Goal: Task Accomplishment & Management: Manage account settings

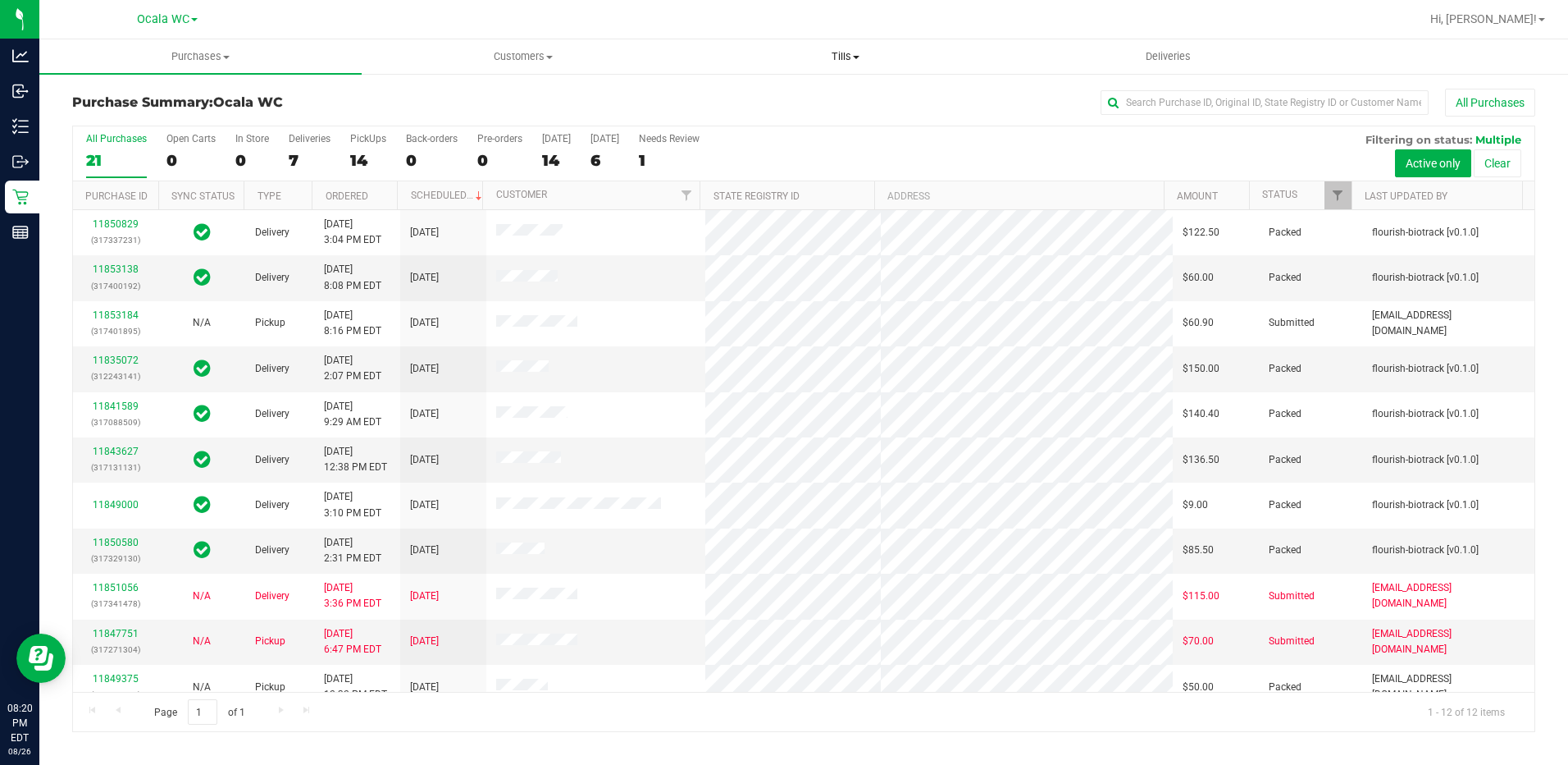
click at [844, 63] on span "Tills" at bounding box center [845, 56] width 320 height 15
click at [834, 60] on span "Tills" at bounding box center [845, 56] width 322 height 15
click at [854, 54] on span "Tills" at bounding box center [845, 56] width 322 height 15
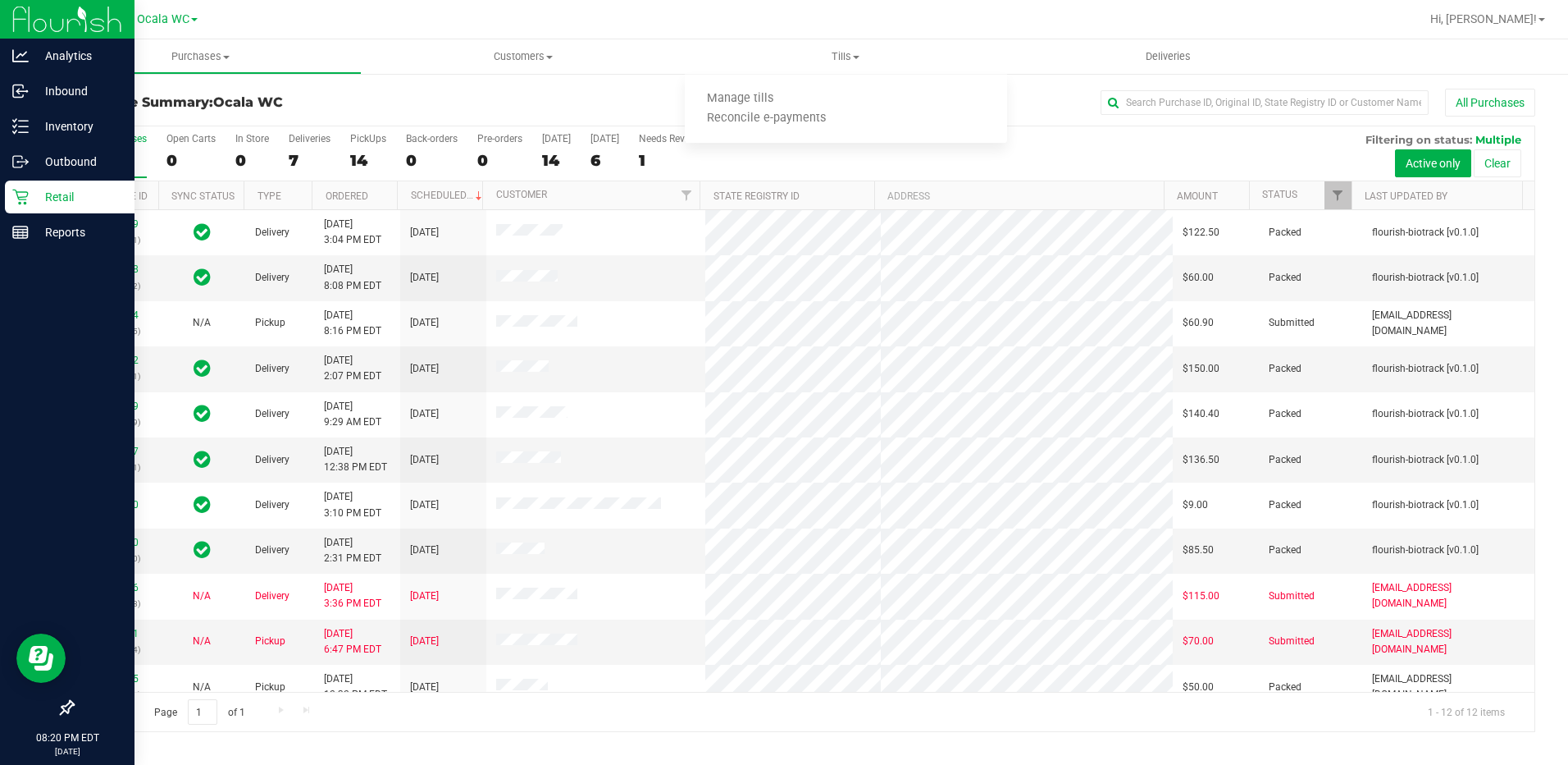
click at [29, 190] on p "Retail" at bounding box center [78, 197] width 99 height 20
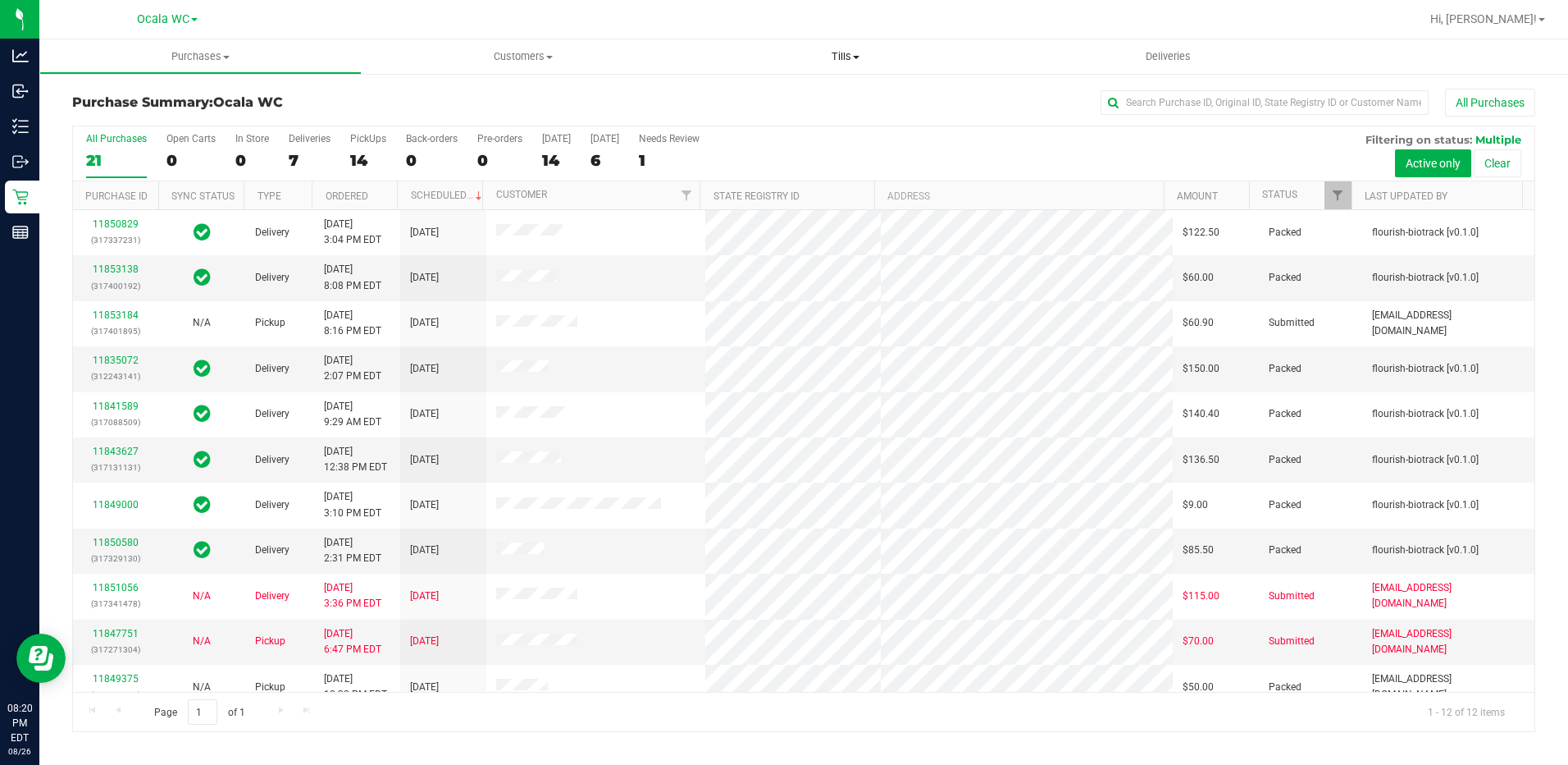
click at [847, 63] on span "Tills" at bounding box center [845, 56] width 322 height 15
click at [726, 106] on span "Manage tills" at bounding box center [740, 99] width 111 height 14
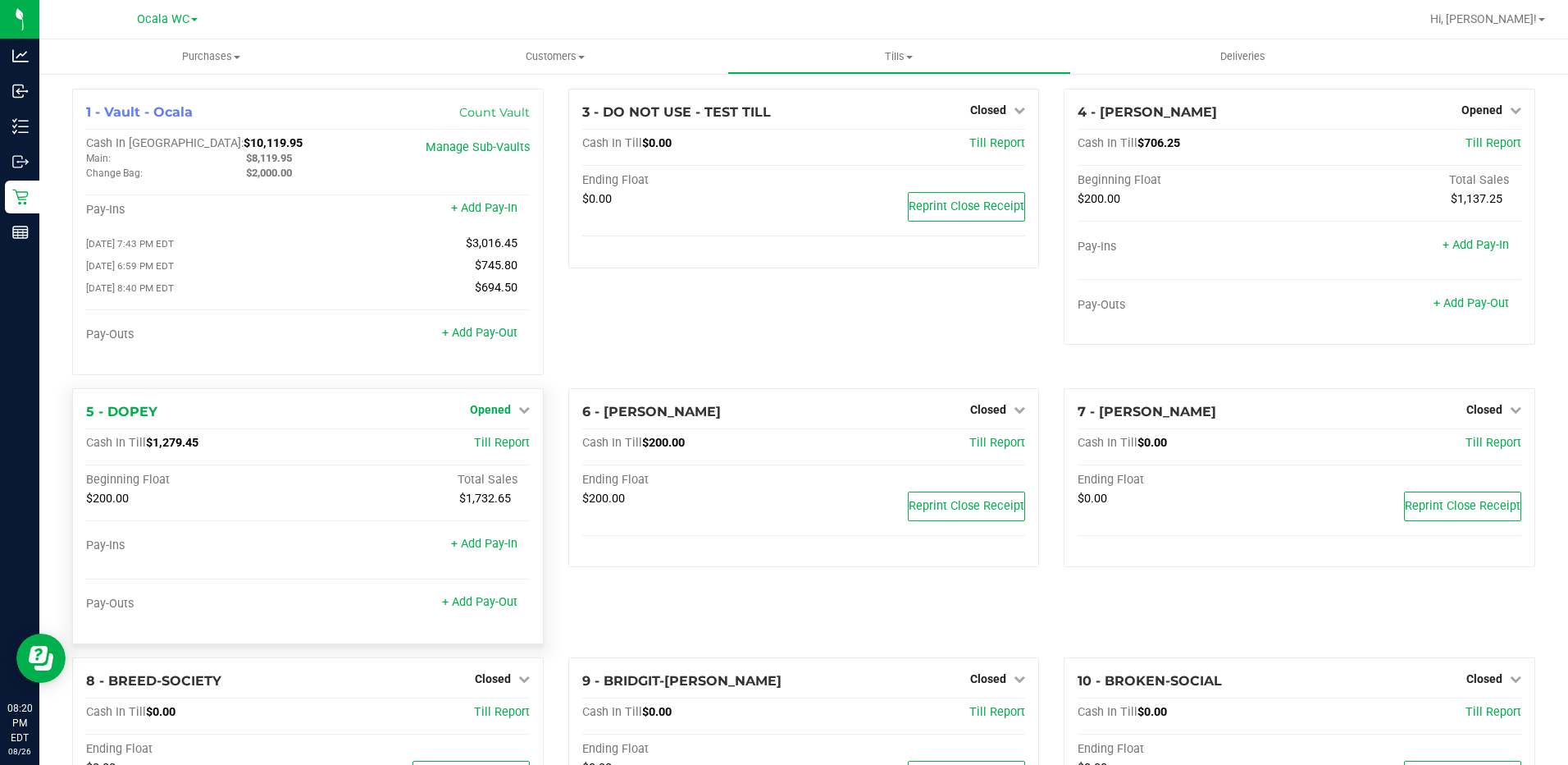
click at [518, 413] on icon at bounding box center [524, 409] width 12 height 12
click at [499, 445] on link "Close Till" at bounding box center [492, 442] width 44 height 13
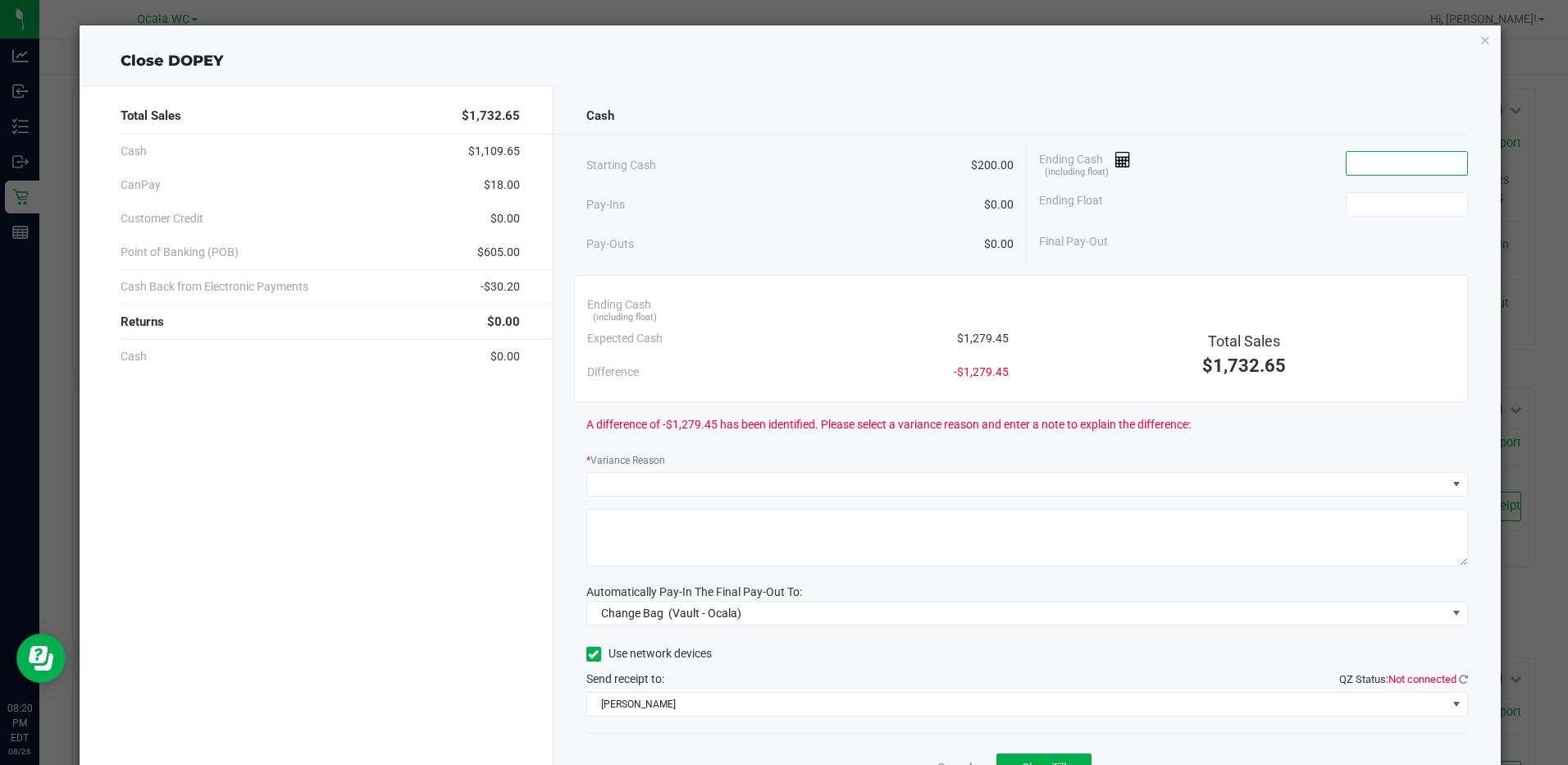
click at [1390, 162] on input at bounding box center [1406, 163] width 121 height 23
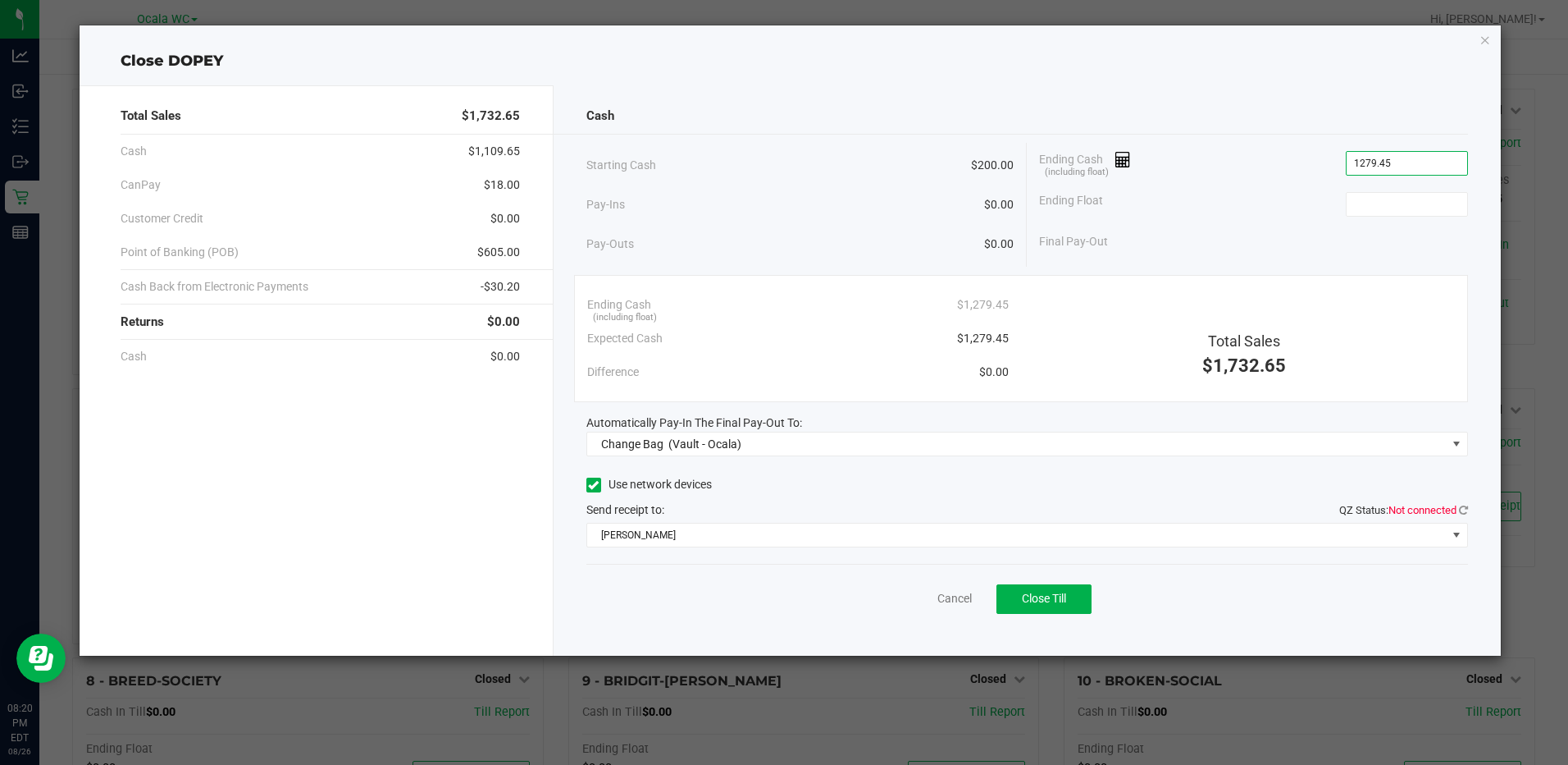
type input "$1,279.45"
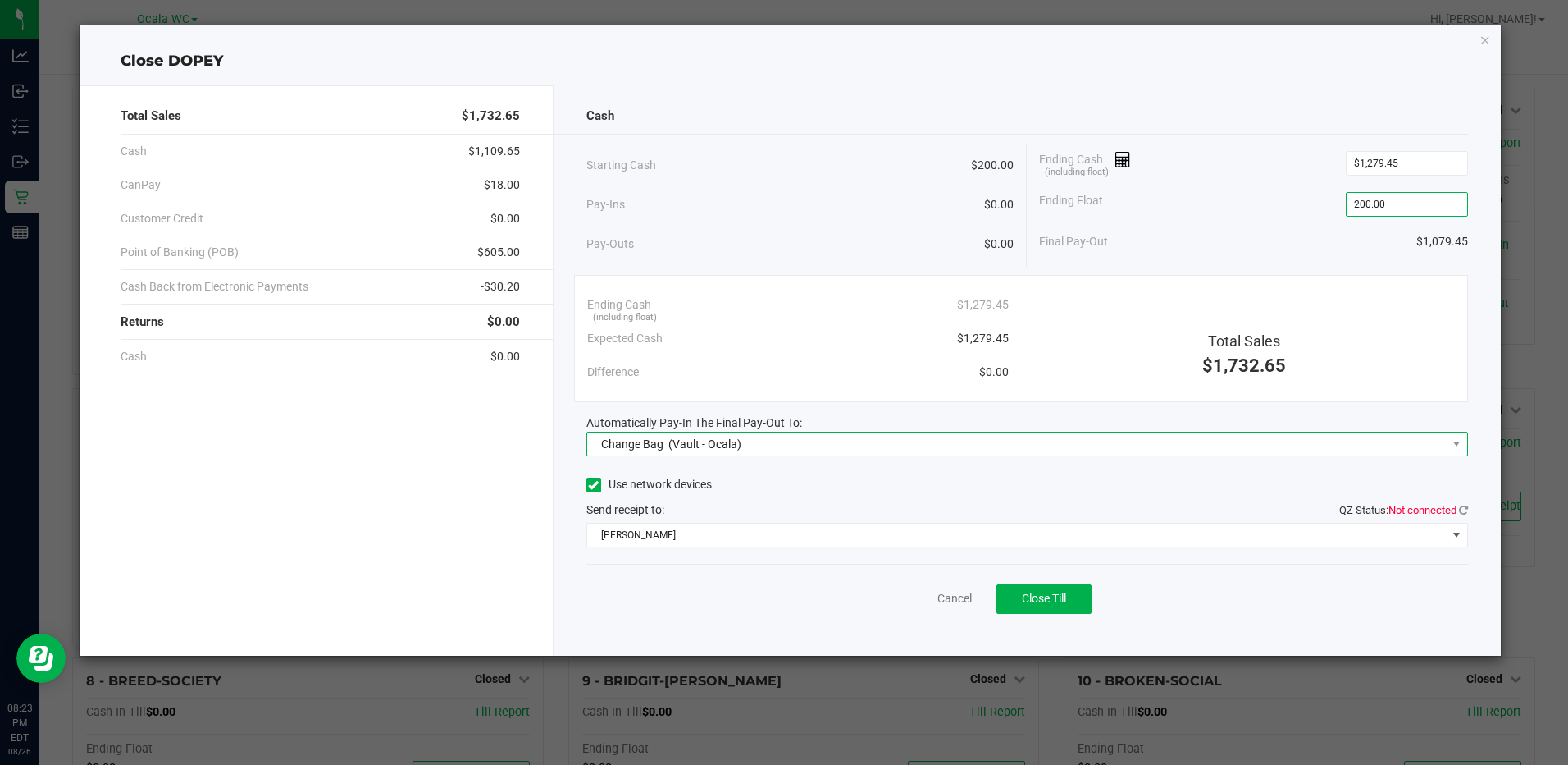
click at [813, 439] on span "Change Bag (Vault - Ocala)" at bounding box center [1016, 443] width 859 height 23
type input "$200.00"
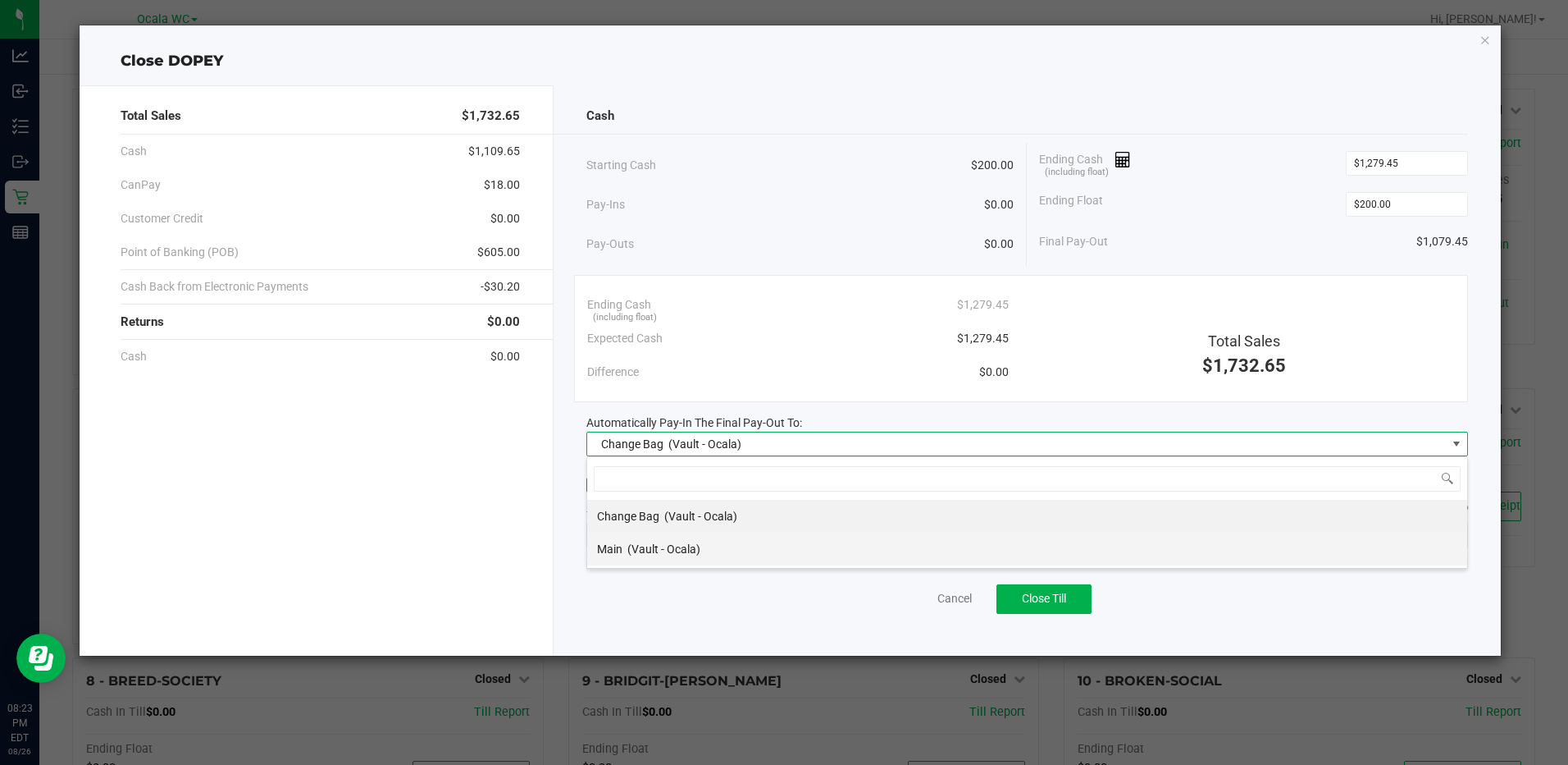
click at [699, 544] on span "(Vault - Ocala)" at bounding box center [663, 548] width 73 height 13
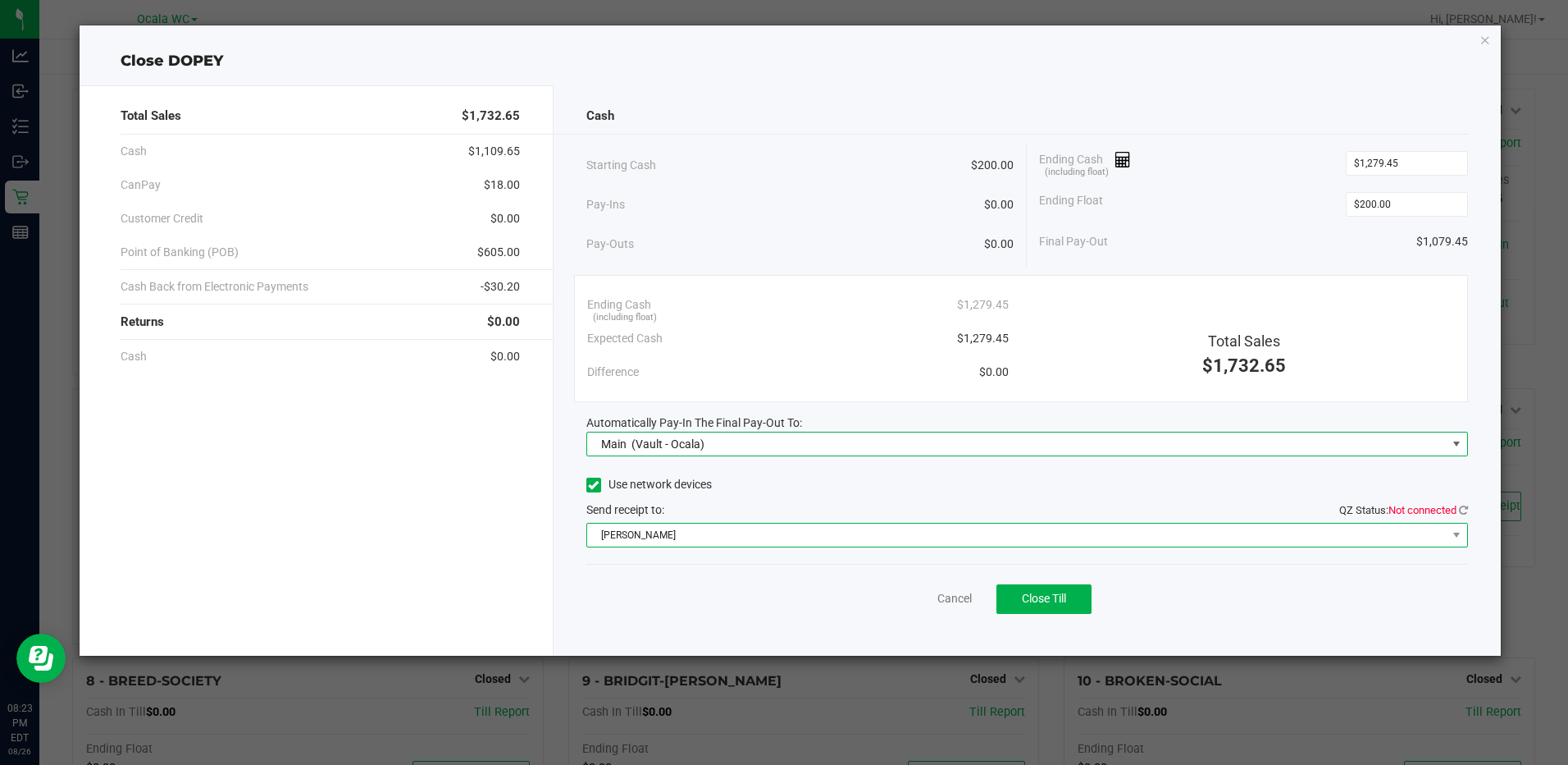
click at [1443, 523] on span "[PERSON_NAME]" at bounding box center [1016, 534] width 859 height 23
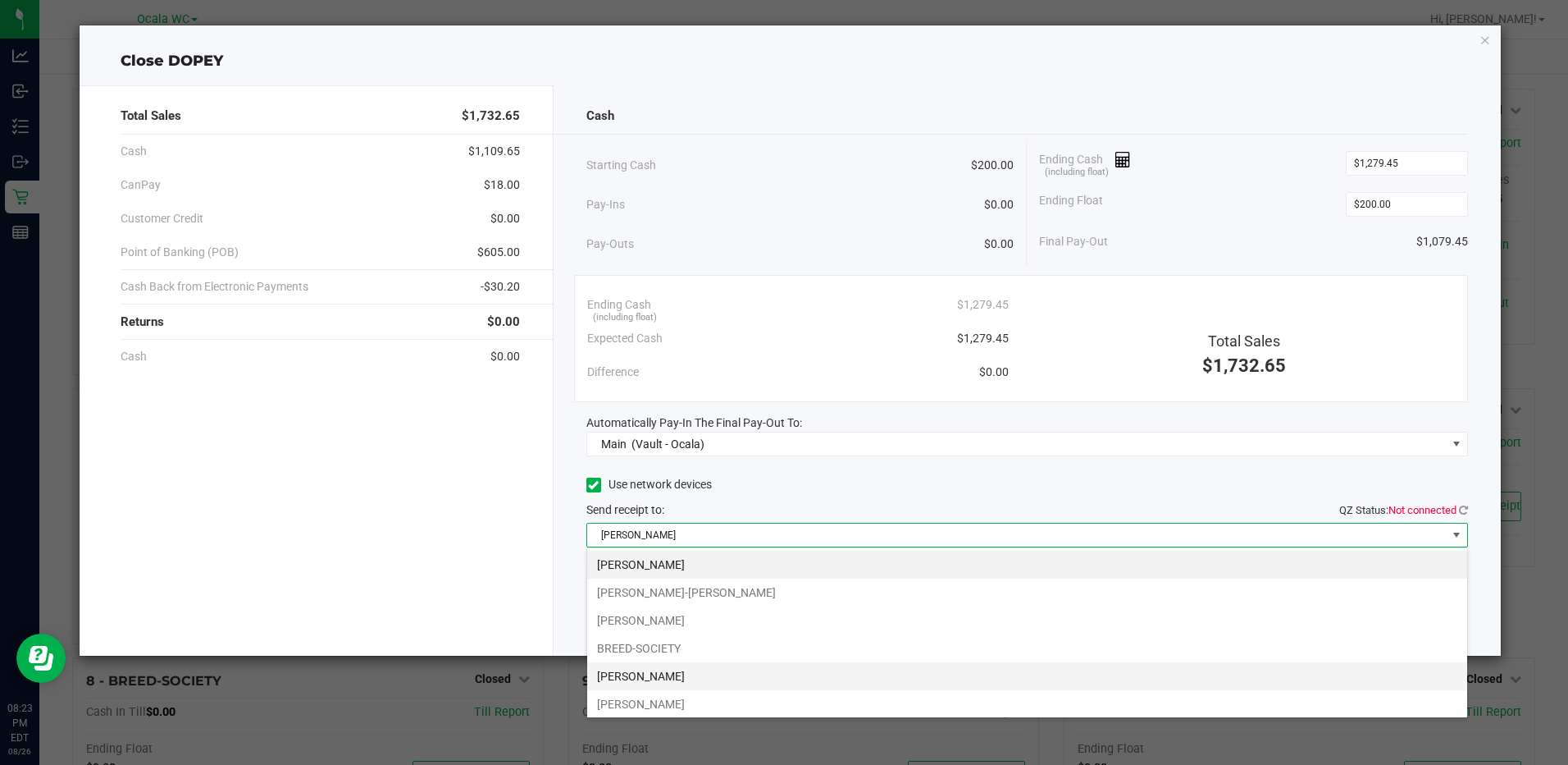
click at [642, 673] on li "[PERSON_NAME]" at bounding box center [1027, 676] width 880 height 28
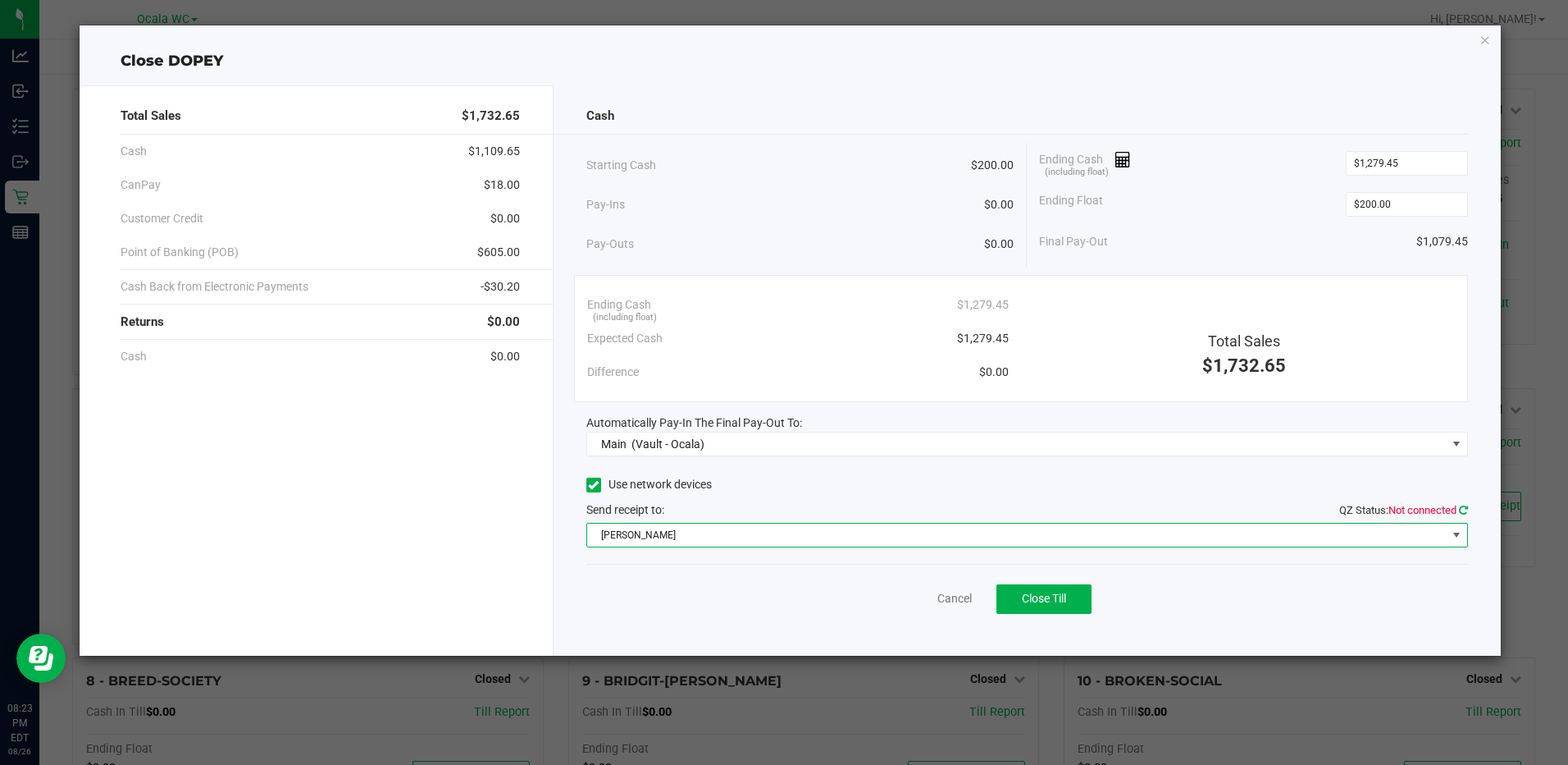
click at [1463, 508] on icon at bounding box center [1463, 509] width 9 height 11
click at [1032, 600] on span "Close Till" at bounding box center [1044, 597] width 44 height 13
click at [912, 596] on link "Dismiss" at bounding box center [917, 598] width 39 height 17
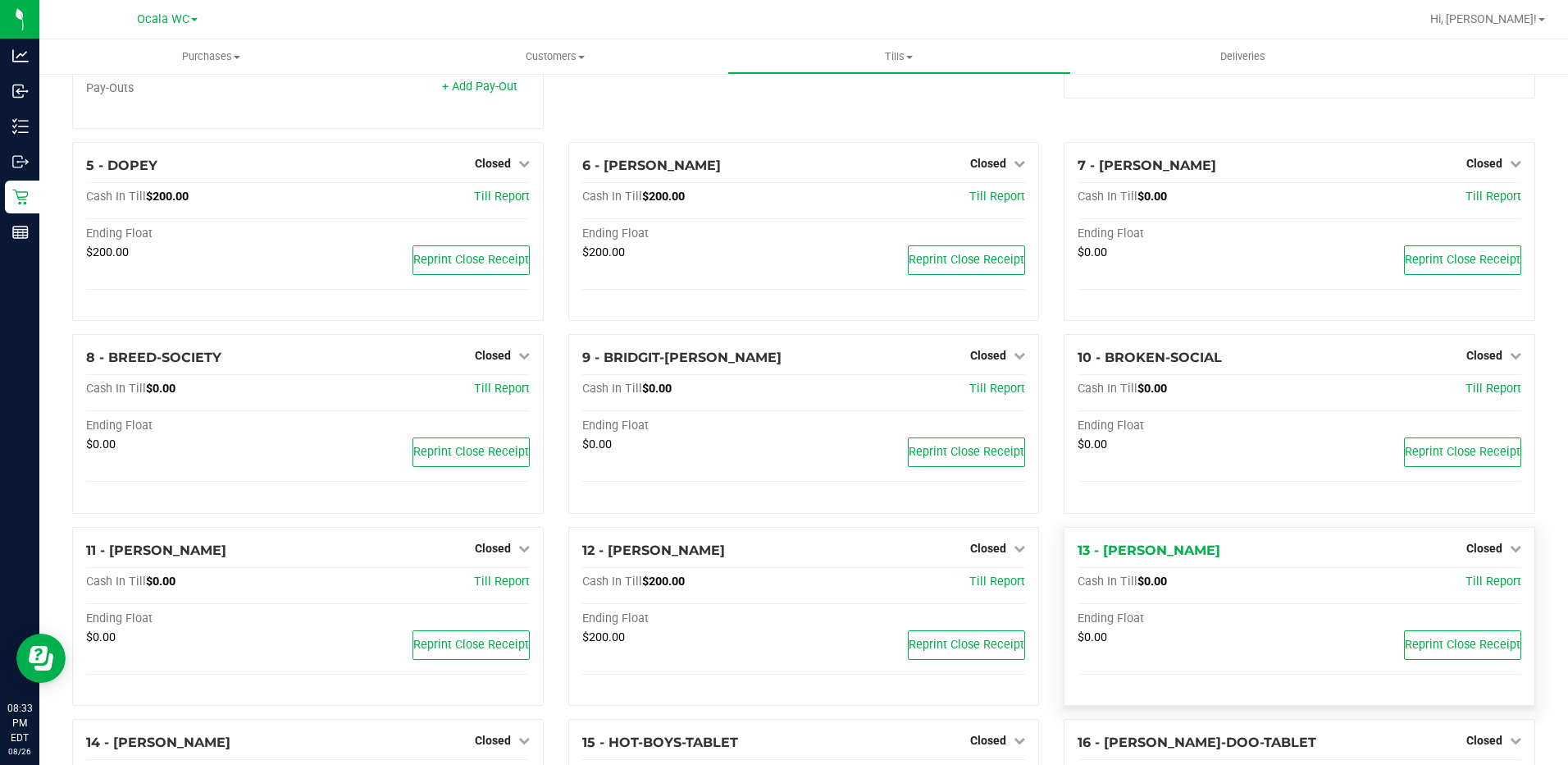
scroll to position [0, 0]
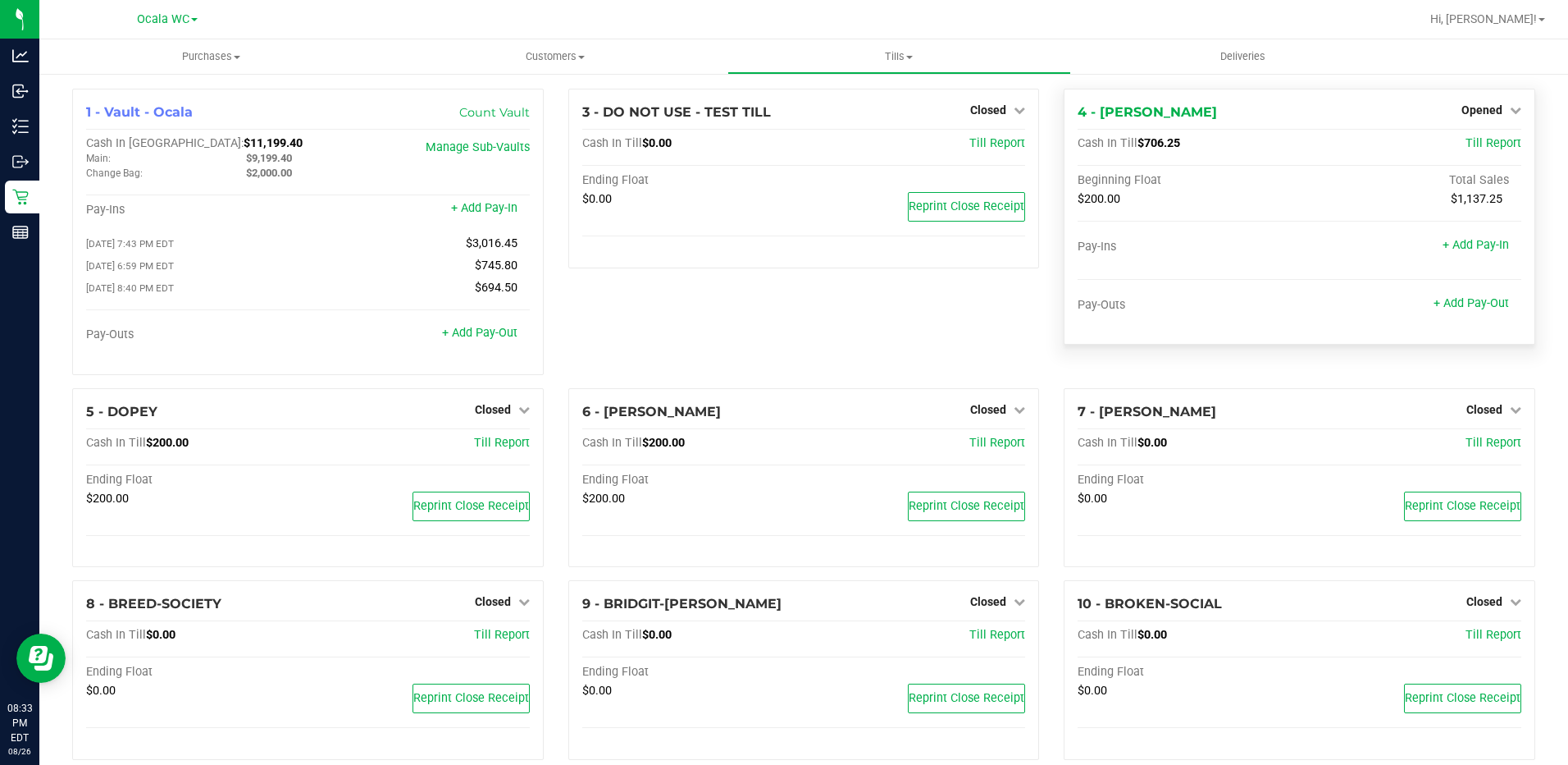
click at [1503, 102] on div "Opened" at bounding box center [1491, 110] width 60 height 20
click at [1485, 113] on span "Opened" at bounding box center [1481, 110] width 41 height 13
click at [1486, 144] on link "Close Till" at bounding box center [1483, 144] width 44 height 13
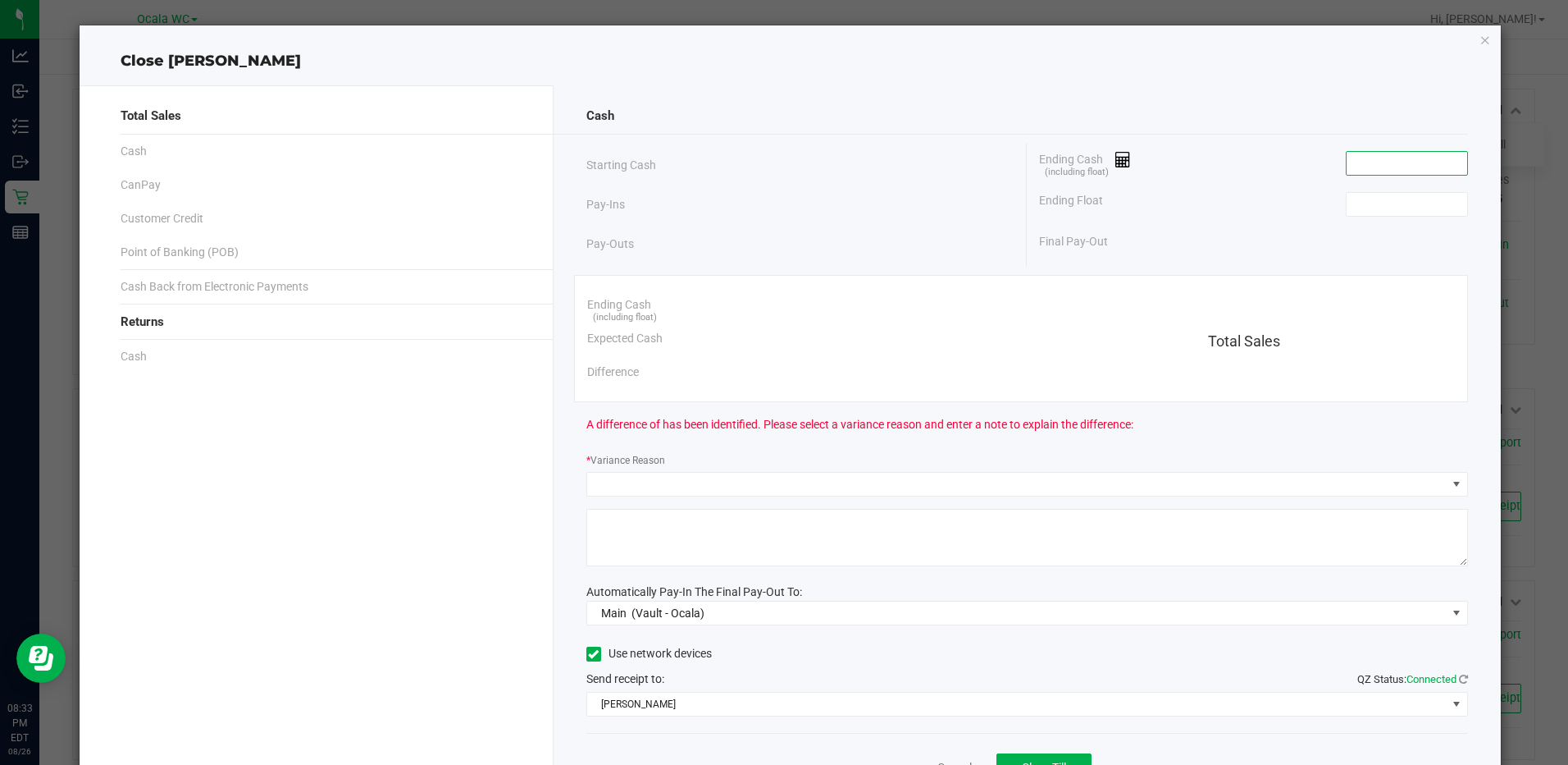
click at [1381, 161] on input at bounding box center [1406, 163] width 121 height 23
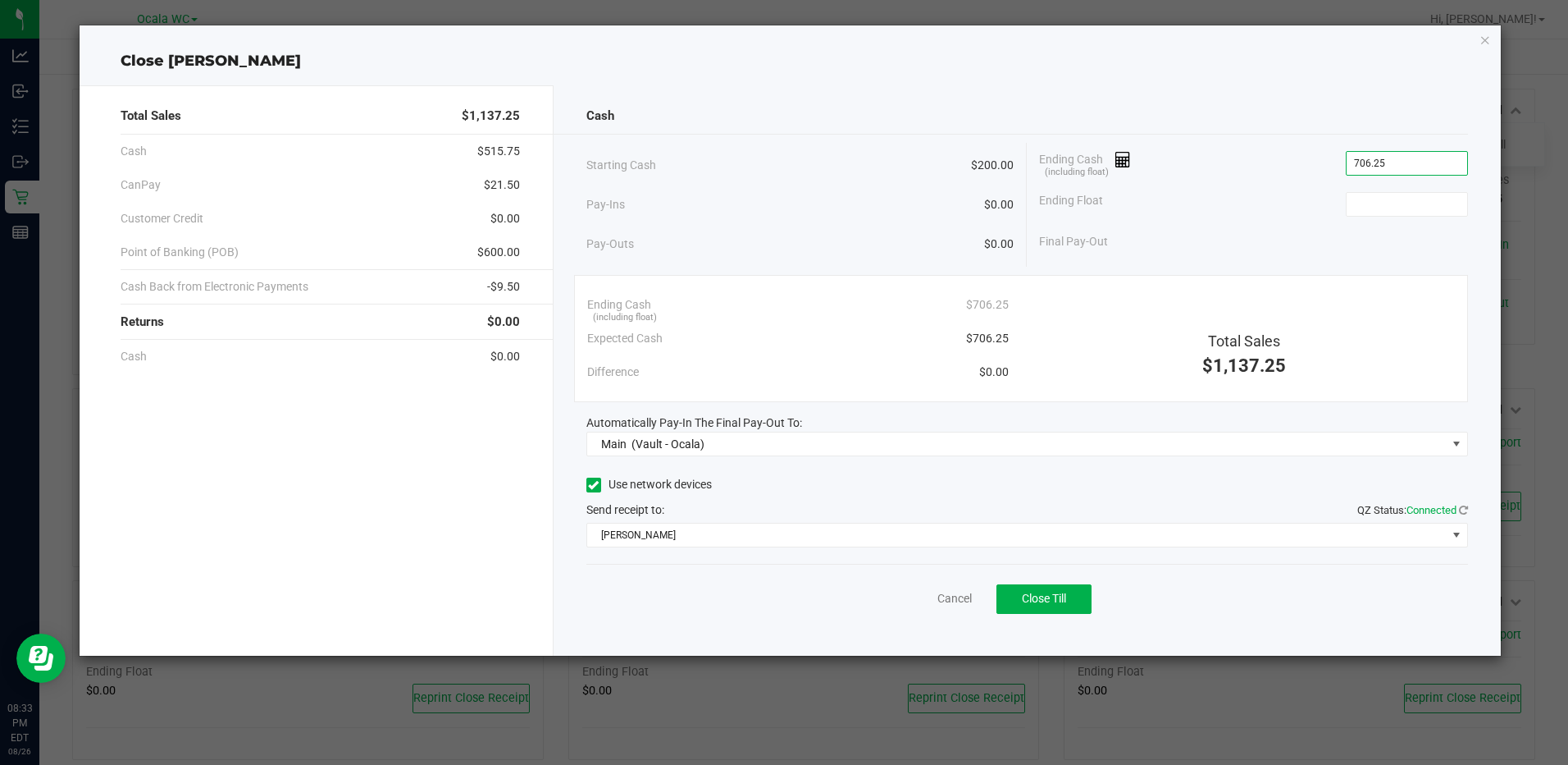
type input "$706.25"
click at [1029, 605] on button "Close Till" at bounding box center [1043, 599] width 95 height 30
type input "$200.00"
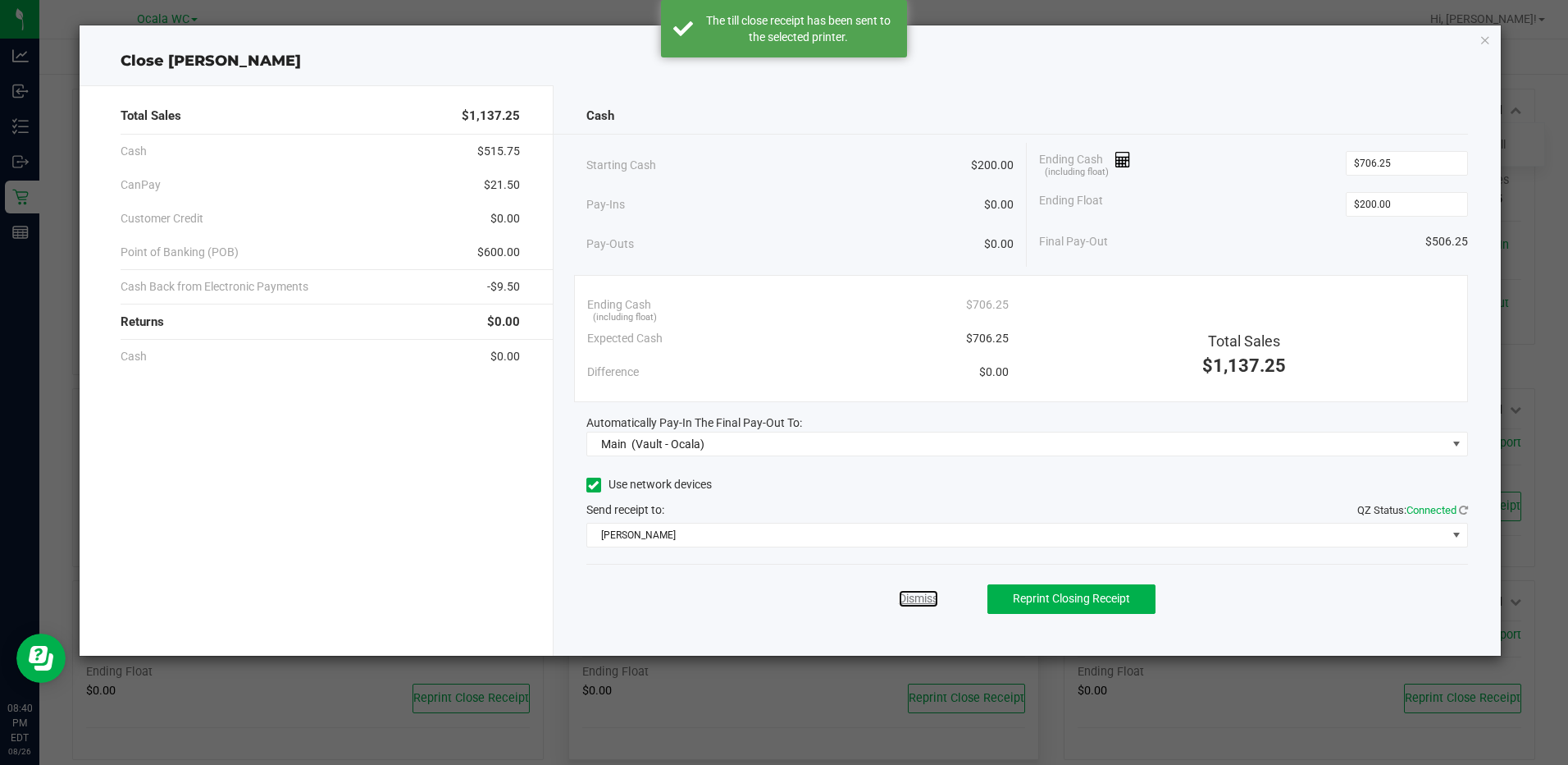
drag, startPoint x: 903, startPoint y: 593, endPoint x: 912, endPoint y: 589, distance: 9.8
click at [903, 593] on link "Dismiss" at bounding box center [917, 598] width 39 height 17
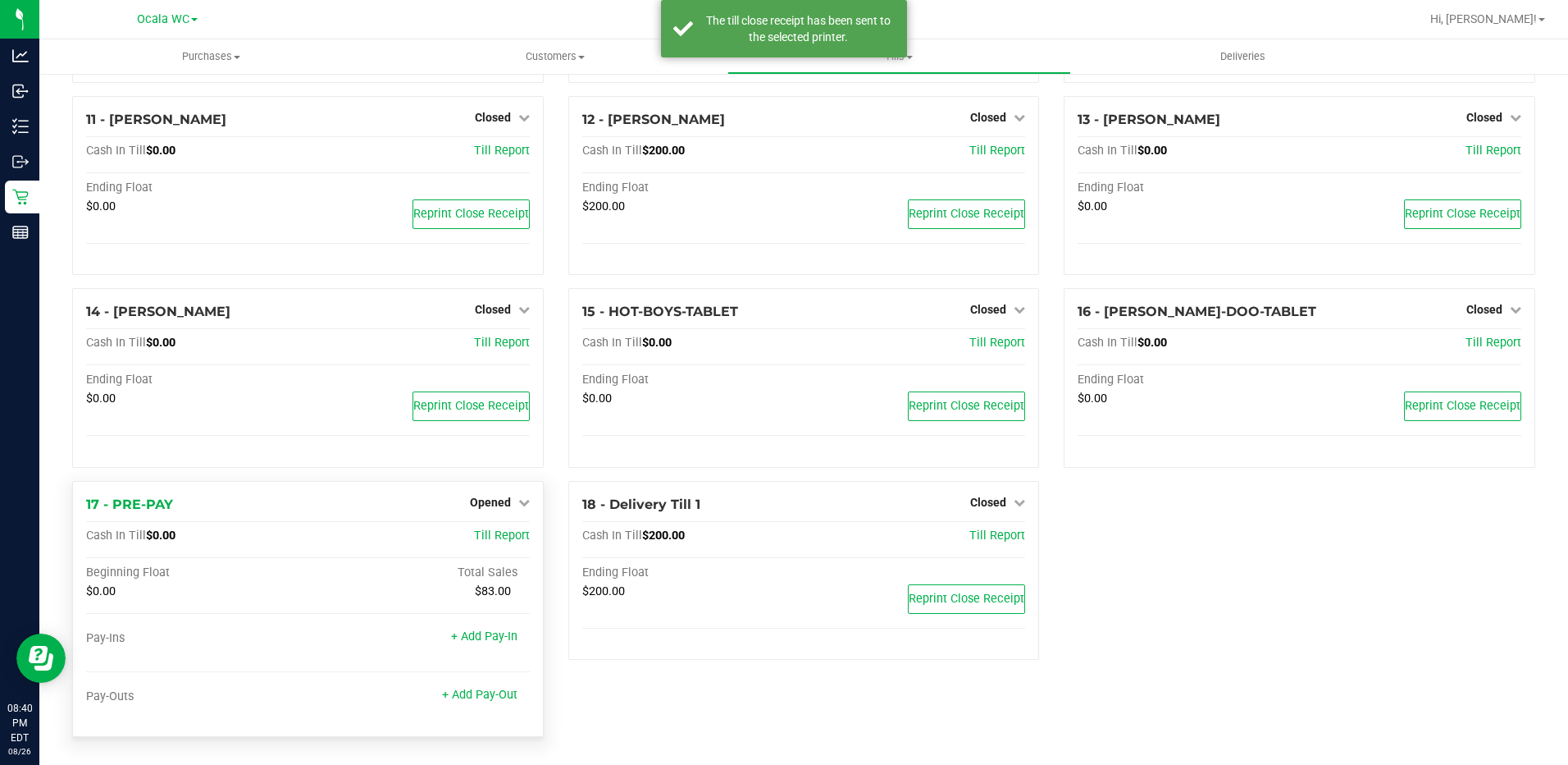
scroll to position [683, 0]
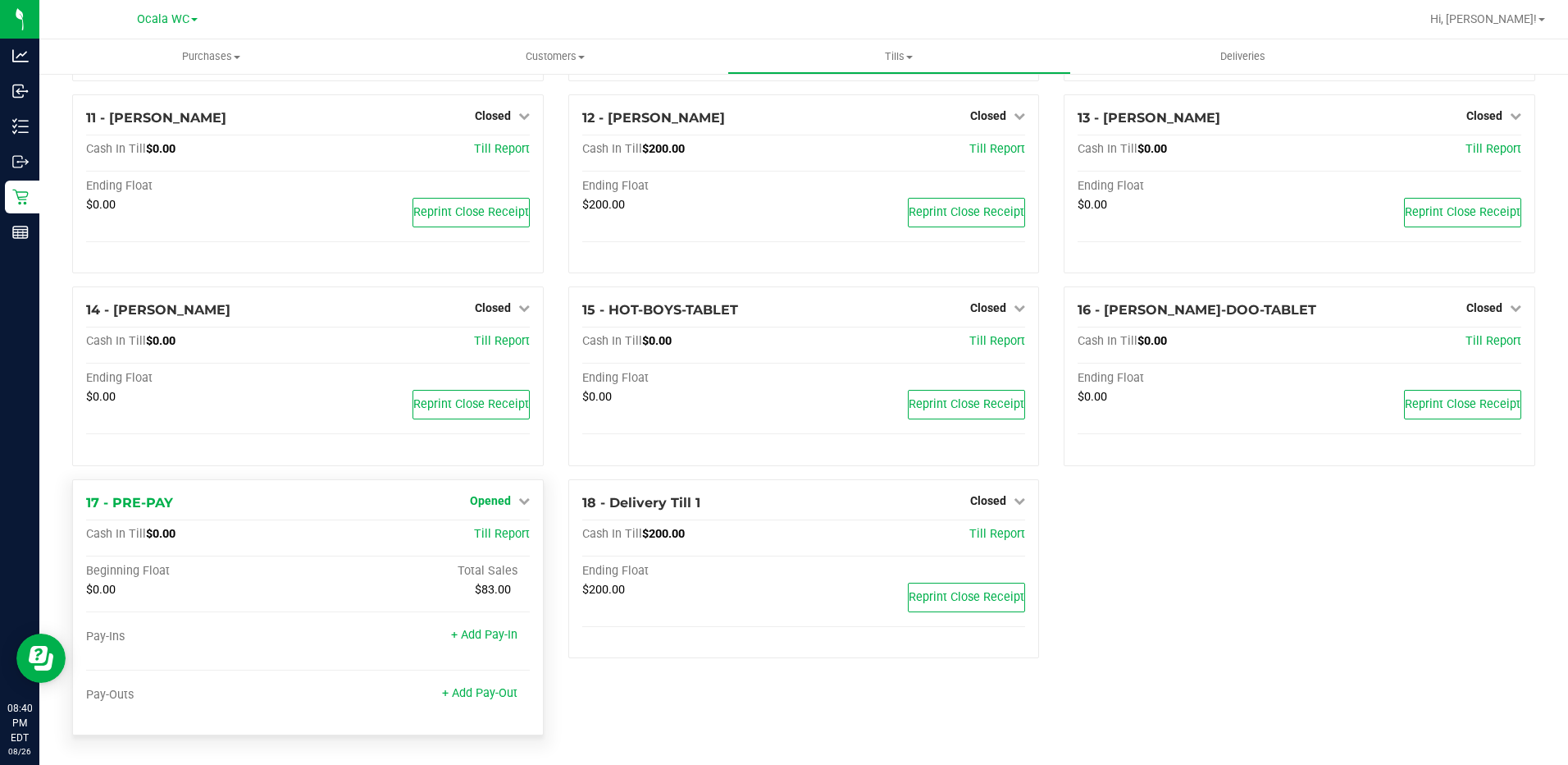
click at [518, 498] on icon at bounding box center [524, 500] width 12 height 12
click at [508, 532] on link "Close Till" at bounding box center [492, 533] width 44 height 13
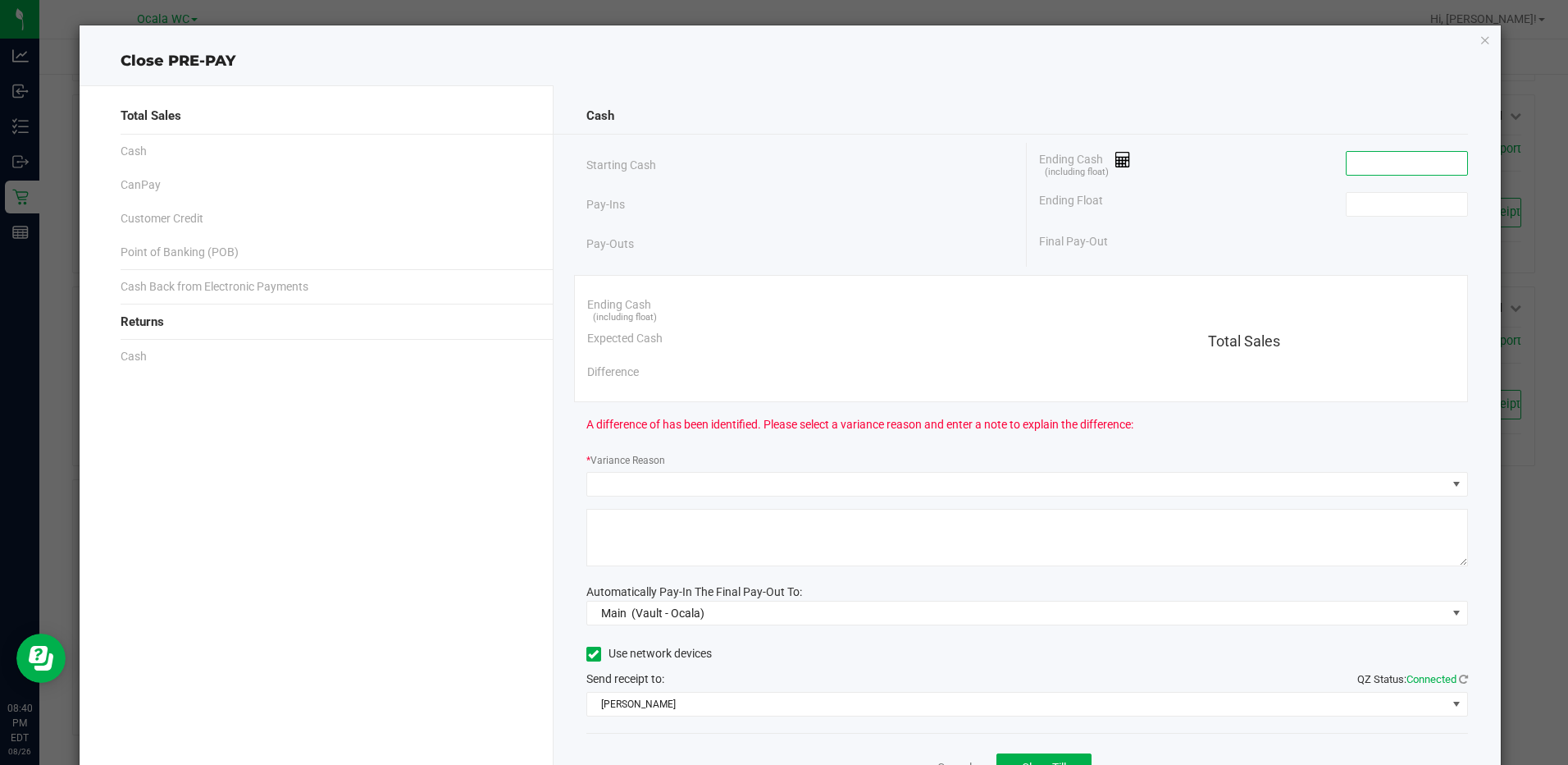
click at [1413, 171] on input at bounding box center [1406, 163] width 121 height 23
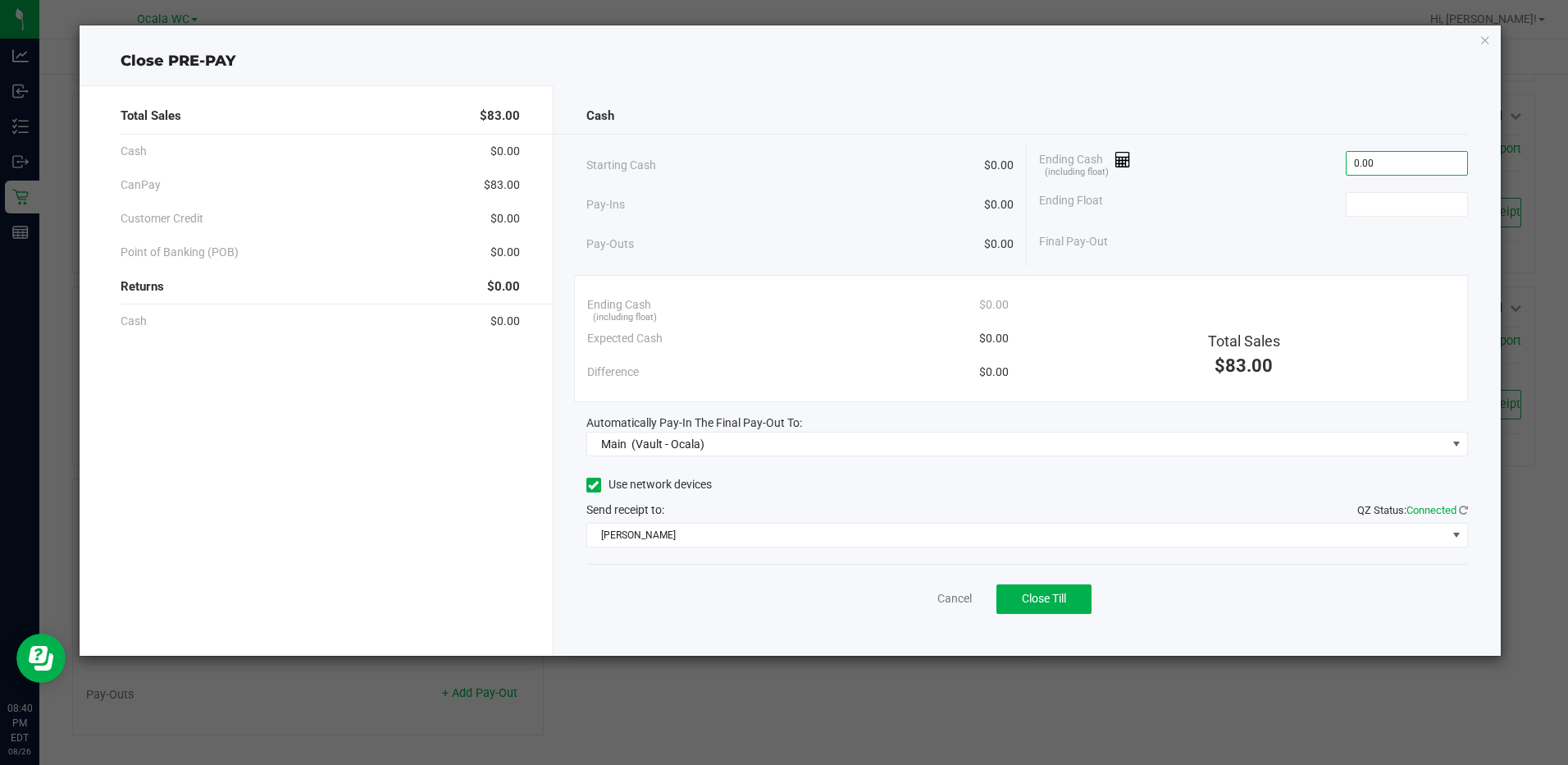
type input "$0.00"
click at [1036, 600] on span "Close Till" at bounding box center [1044, 597] width 44 height 13
type input "$0.00"
click at [912, 588] on div "Dismiss Reprint Closing Receipt" at bounding box center [1026, 594] width 881 height 63
click at [911, 591] on link "Dismiss" at bounding box center [917, 598] width 39 height 17
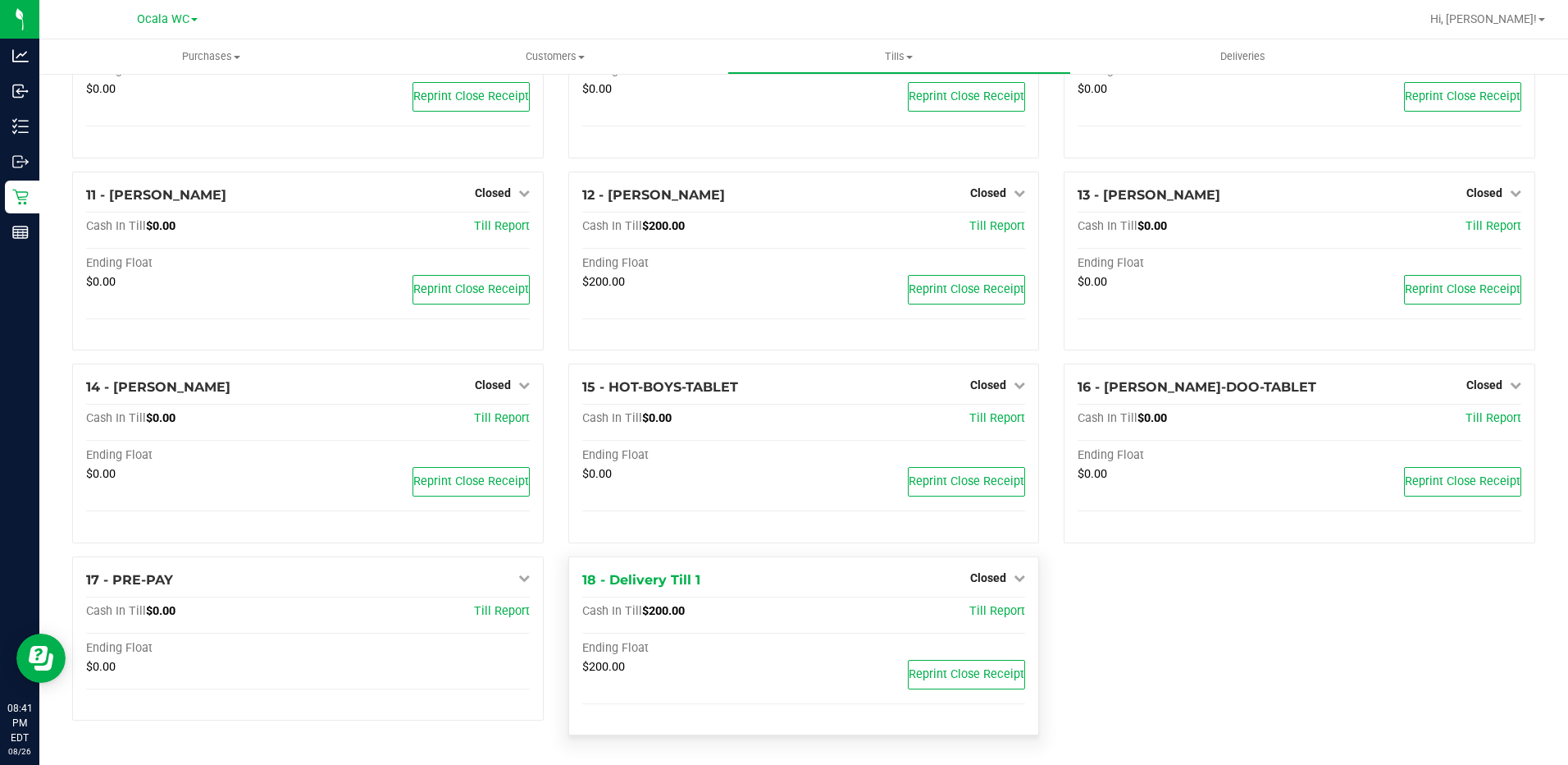
scroll to position [605, 0]
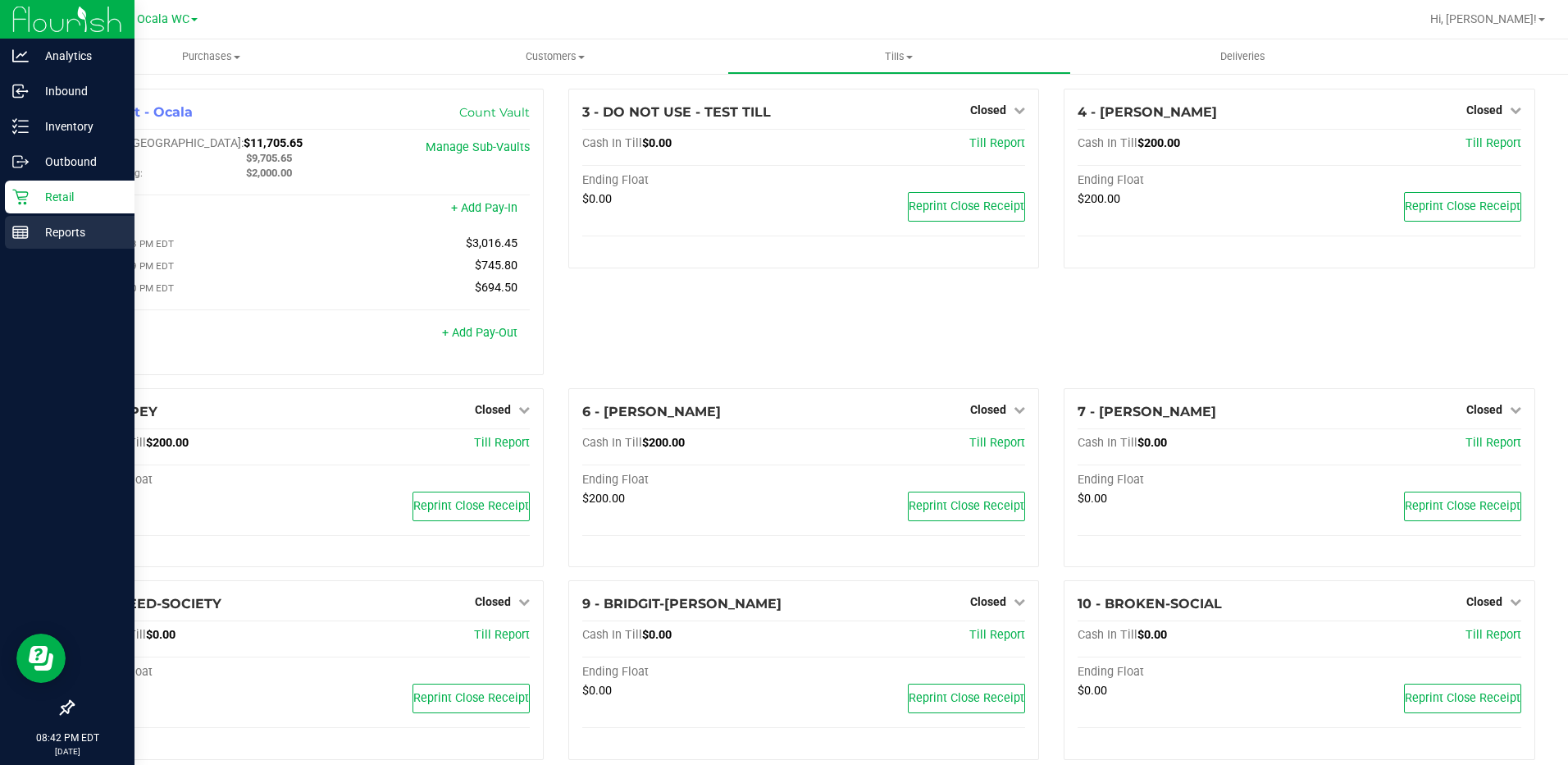
click at [35, 242] on p "Reports" at bounding box center [78, 233] width 99 height 20
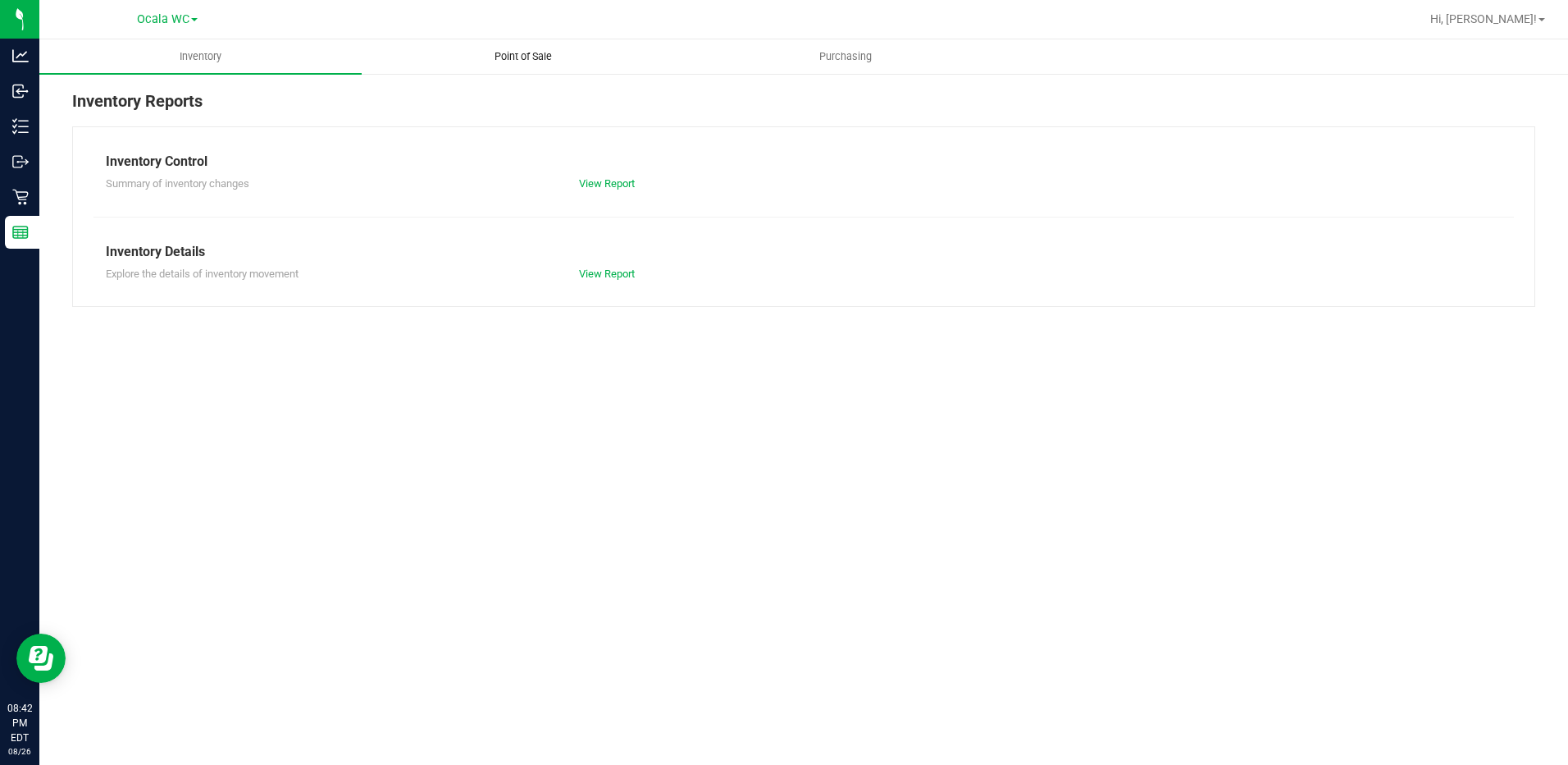
click at [511, 53] on span "Point of Sale" at bounding box center [523, 56] width 102 height 15
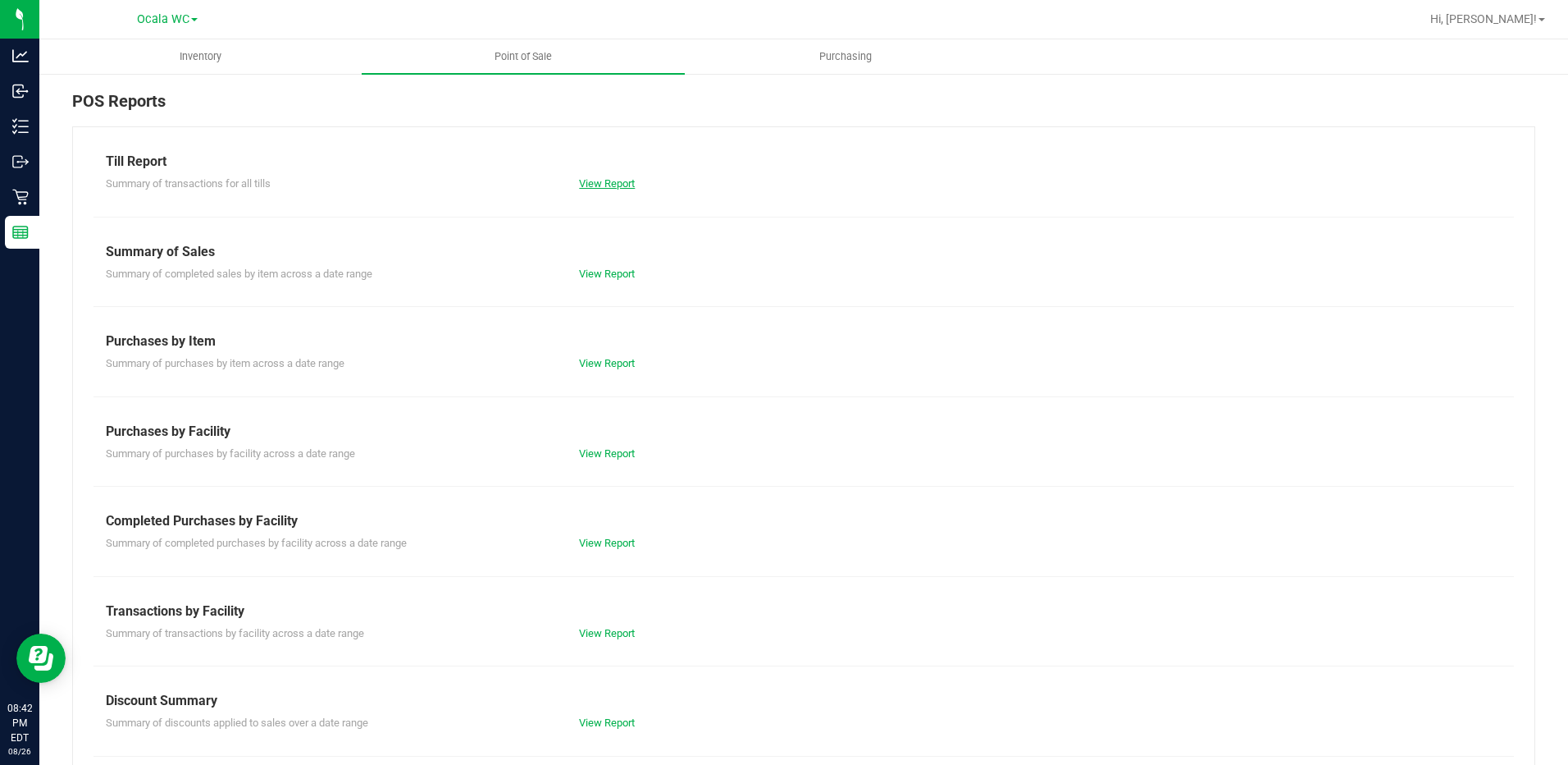
click at [579, 187] on link "View Report" at bounding box center [607, 183] width 56 height 12
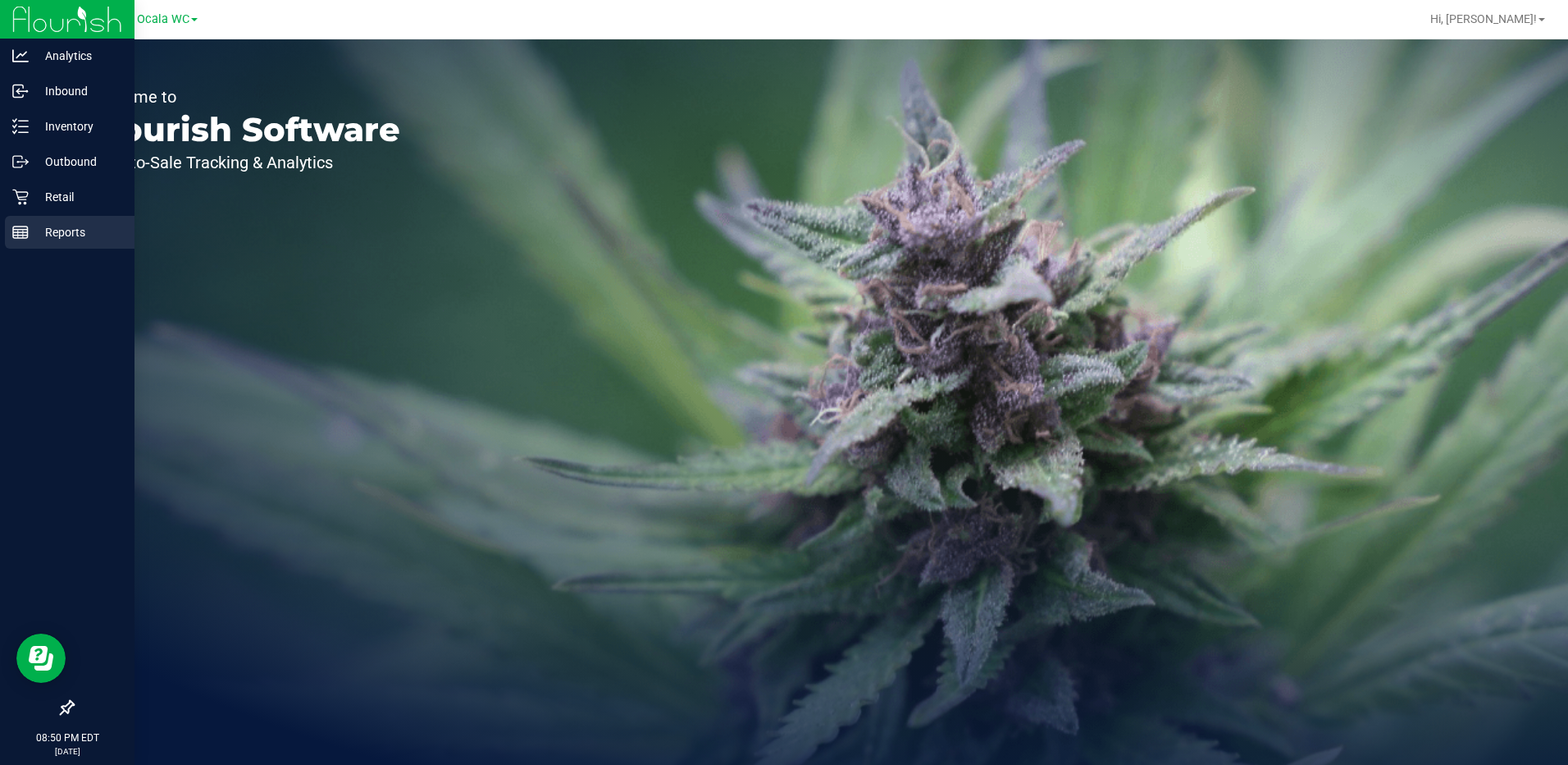
click at [24, 244] on div "Reports" at bounding box center [70, 232] width 130 height 33
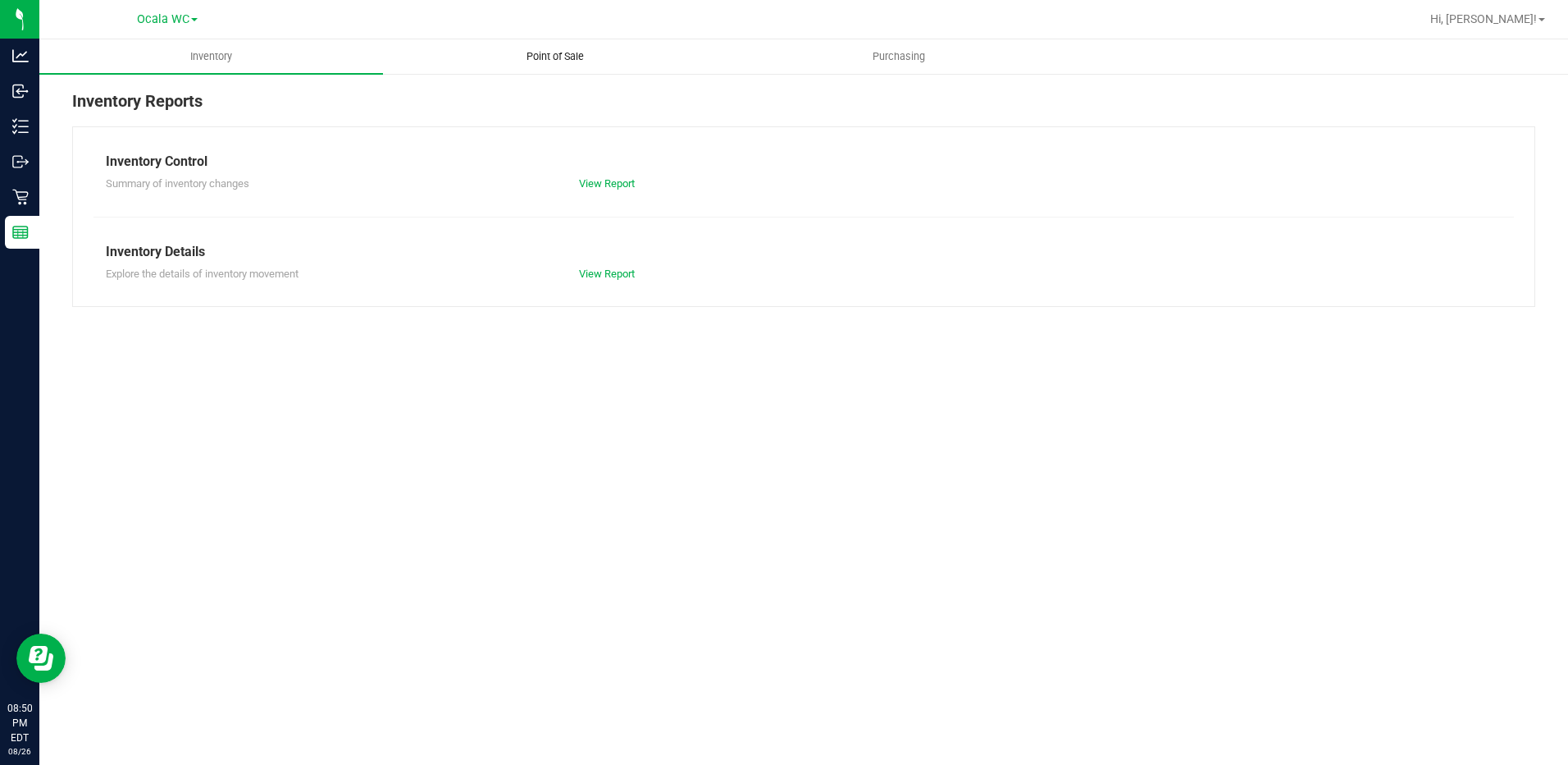
click at [537, 71] on uib-tab-heading "Point of Sale" at bounding box center [554, 56] width 342 height 33
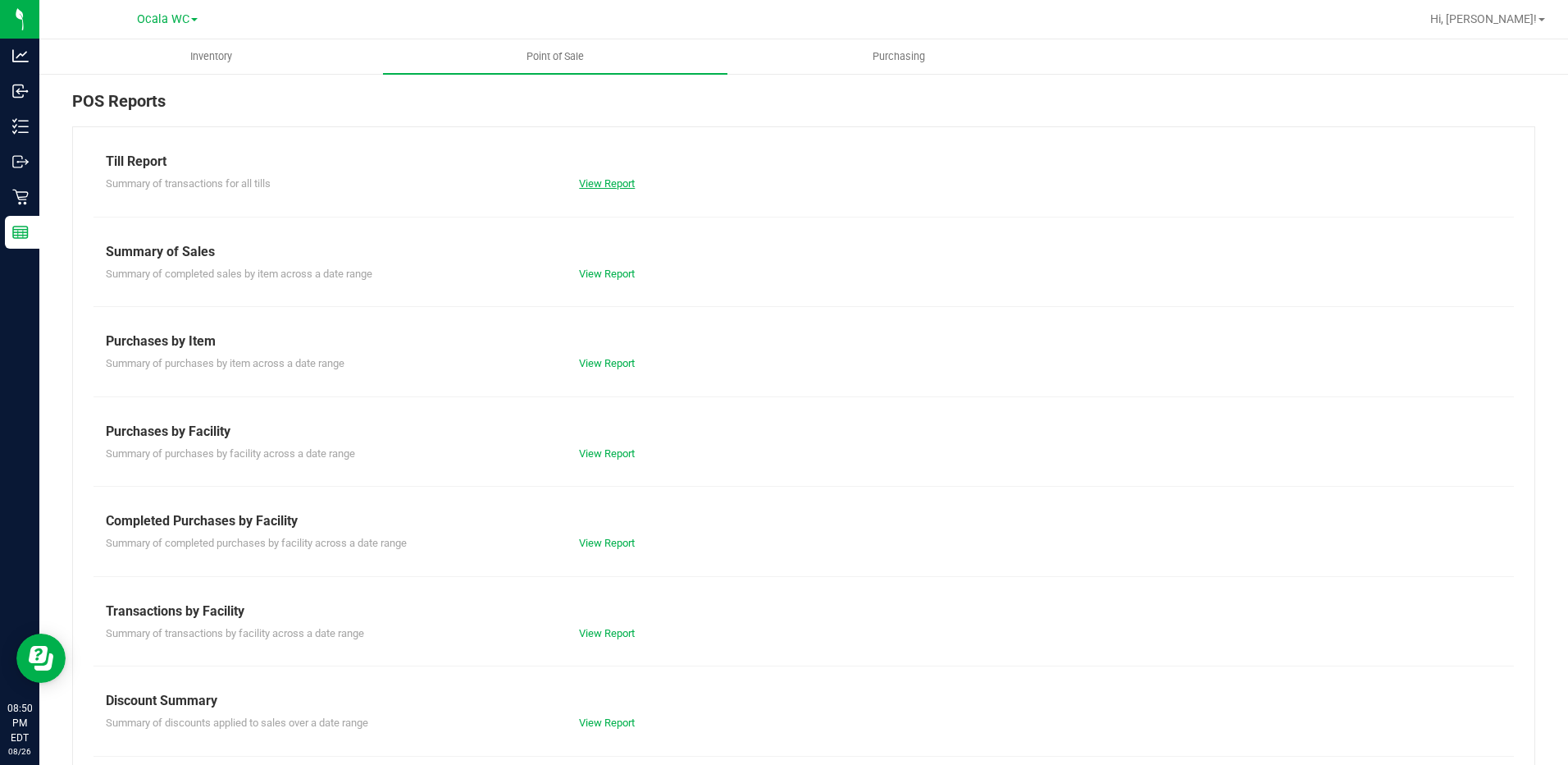
click at [586, 178] on link "View Report" at bounding box center [607, 183] width 56 height 12
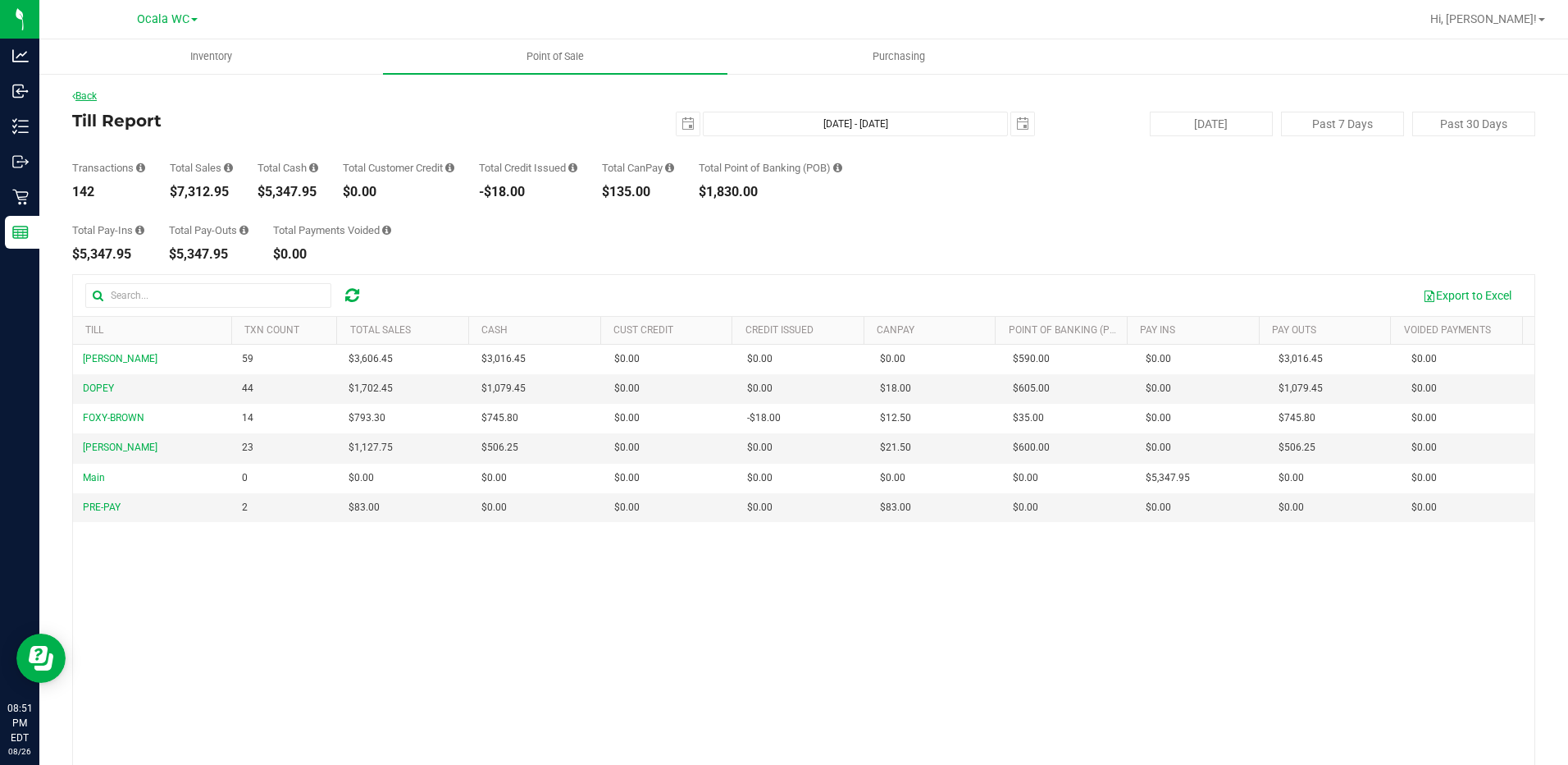
click at [92, 96] on link "Back" at bounding box center [84, 96] width 25 height 12
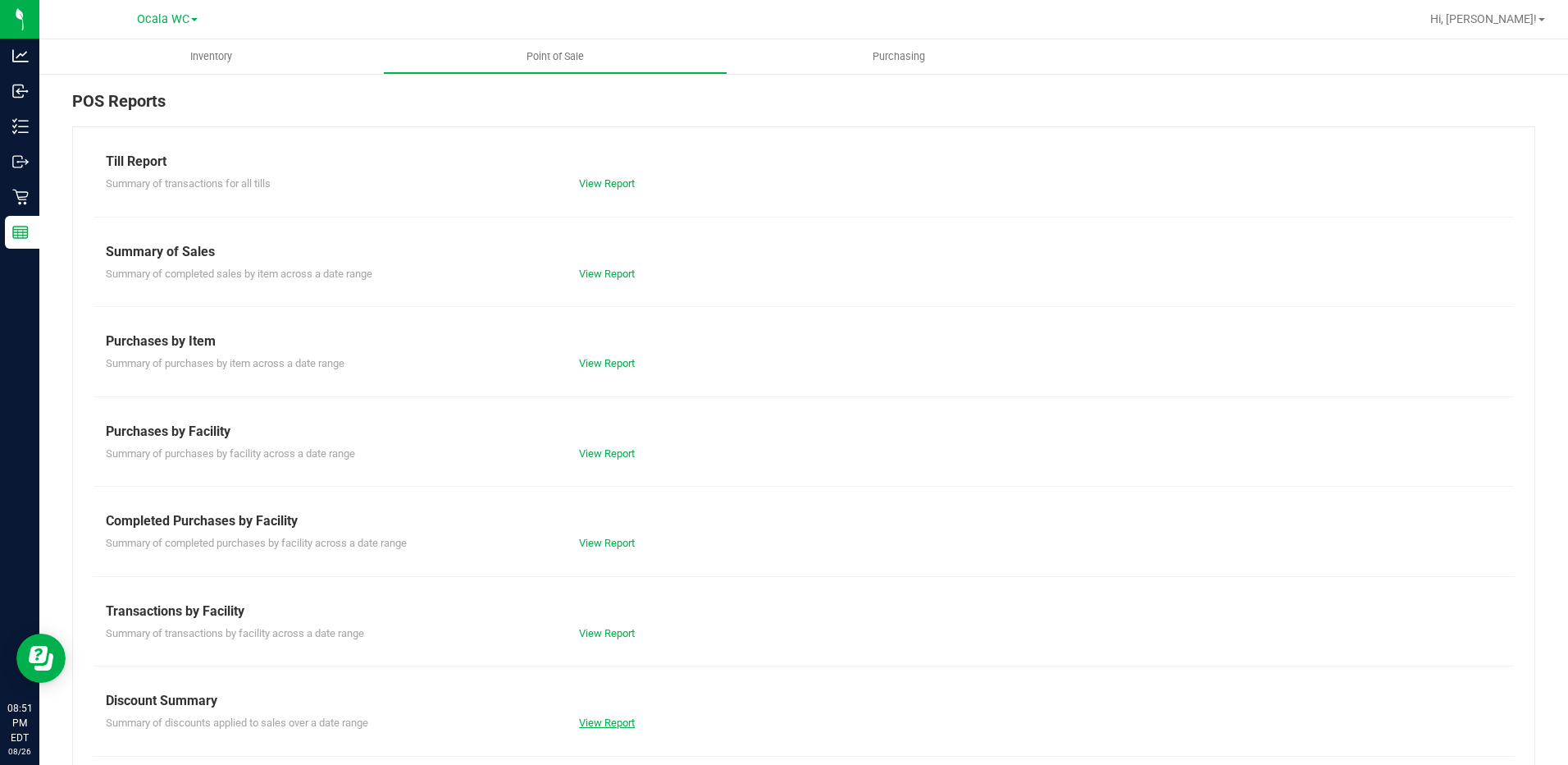
click at [615, 720] on link "View Report" at bounding box center [607, 722] width 56 height 12
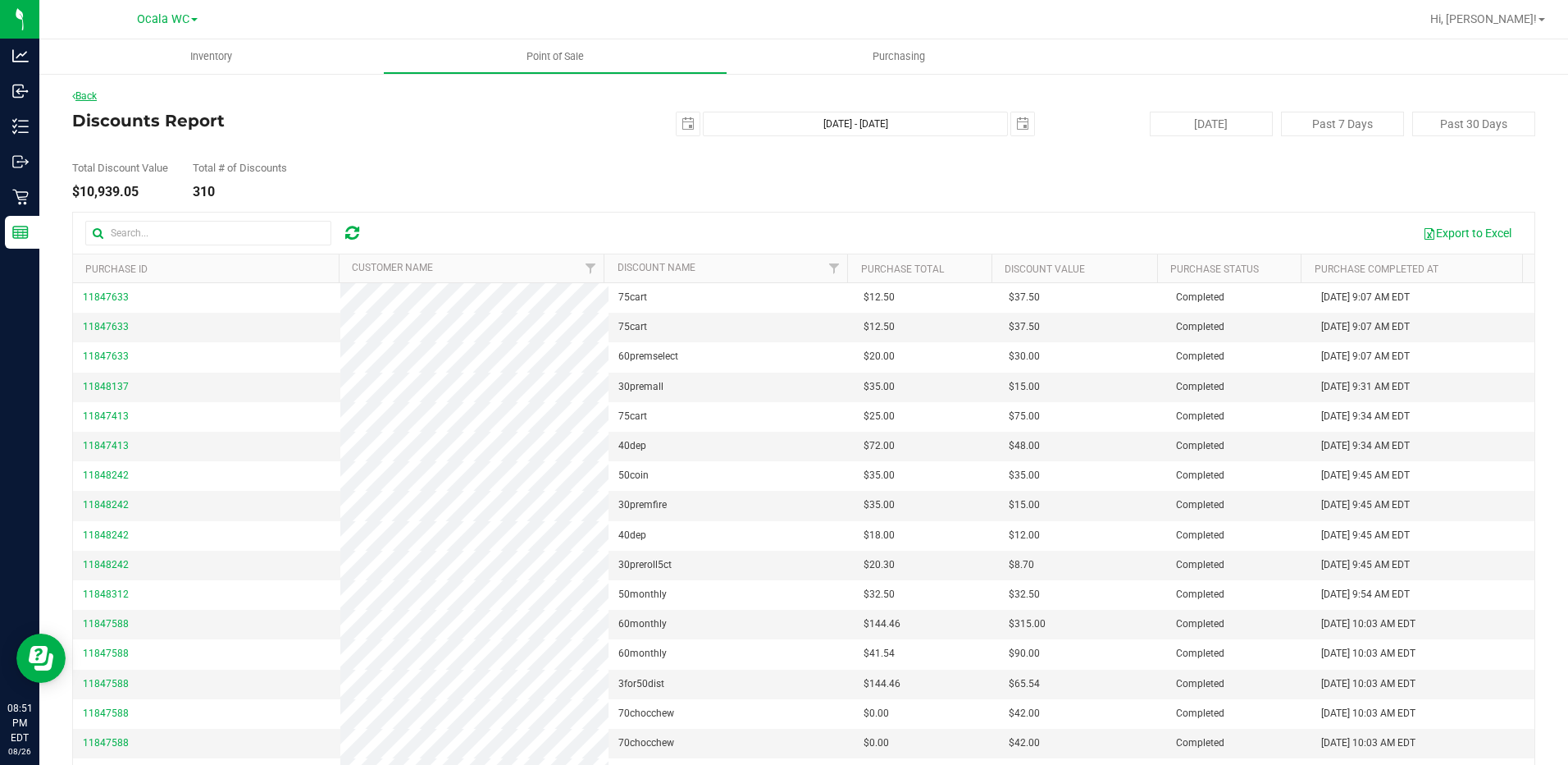
click at [97, 91] on link "Back" at bounding box center [84, 96] width 25 height 12
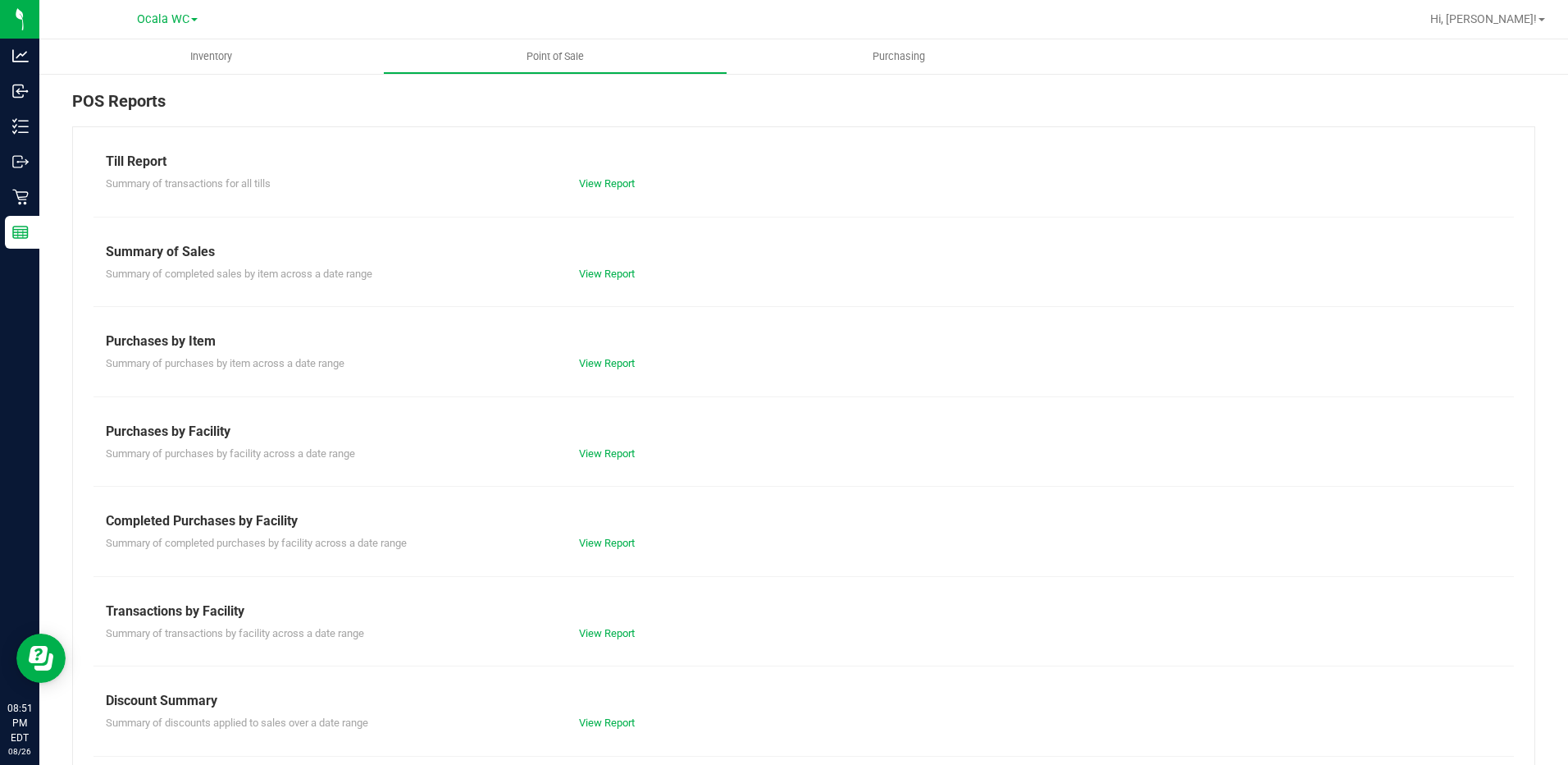
click at [601, 193] on div "Till Report Summary of transactions for all tills View Report Summary of Sales …" at bounding box center [803, 486] width 1463 height 719
click at [613, 164] on div "Till Report" at bounding box center [803, 162] width 1395 height 20
click at [614, 186] on link "View Report" at bounding box center [607, 183] width 56 height 12
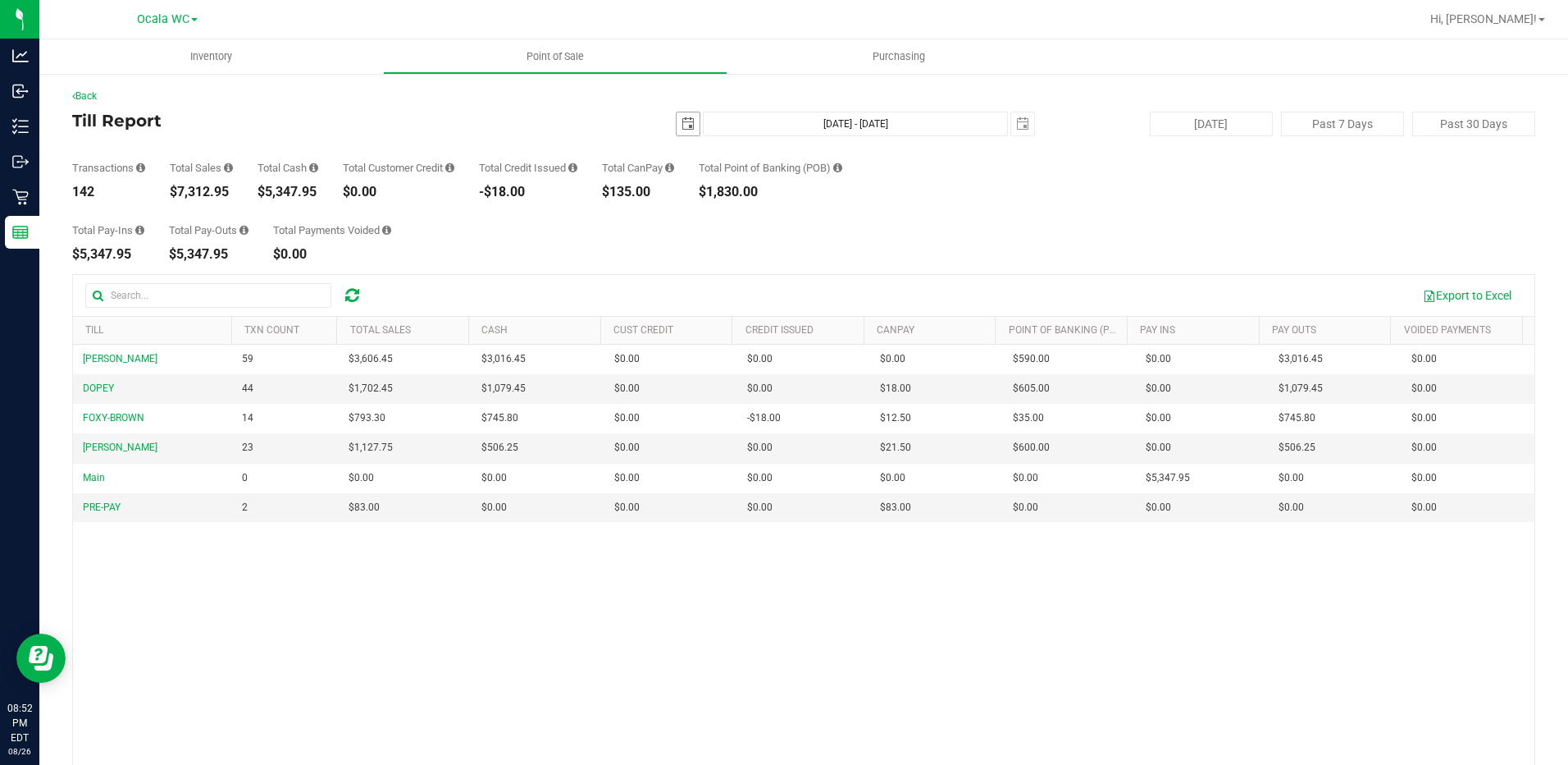
click at [677, 123] on span "select" at bounding box center [688, 124] width 23 height 23
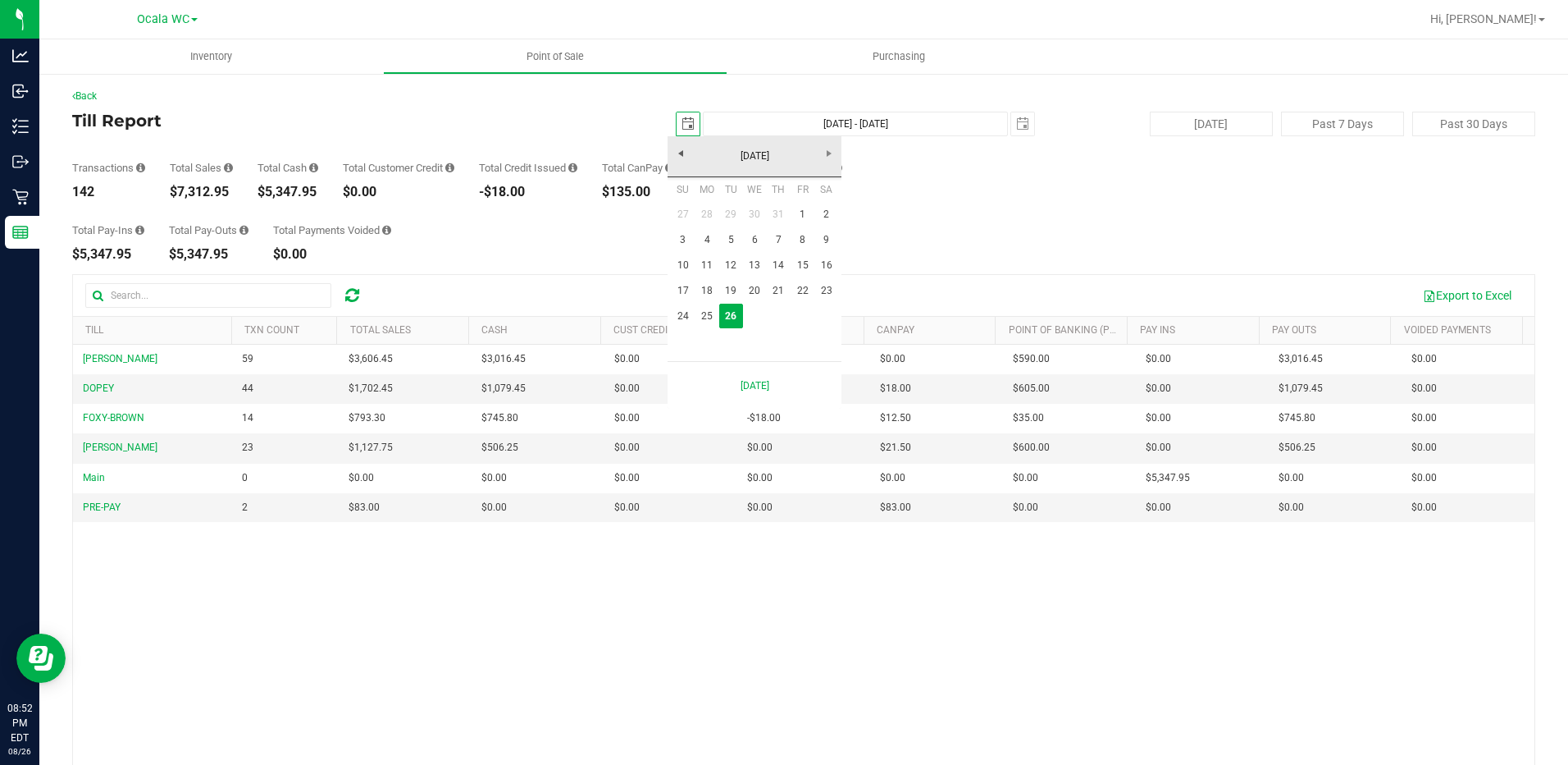
scroll to position [0, 41]
click at [714, 324] on link "25" at bounding box center [707, 316] width 24 height 25
type input "2025-08-25"
type input "Aug 25, 2025 - Aug 26, 2025"
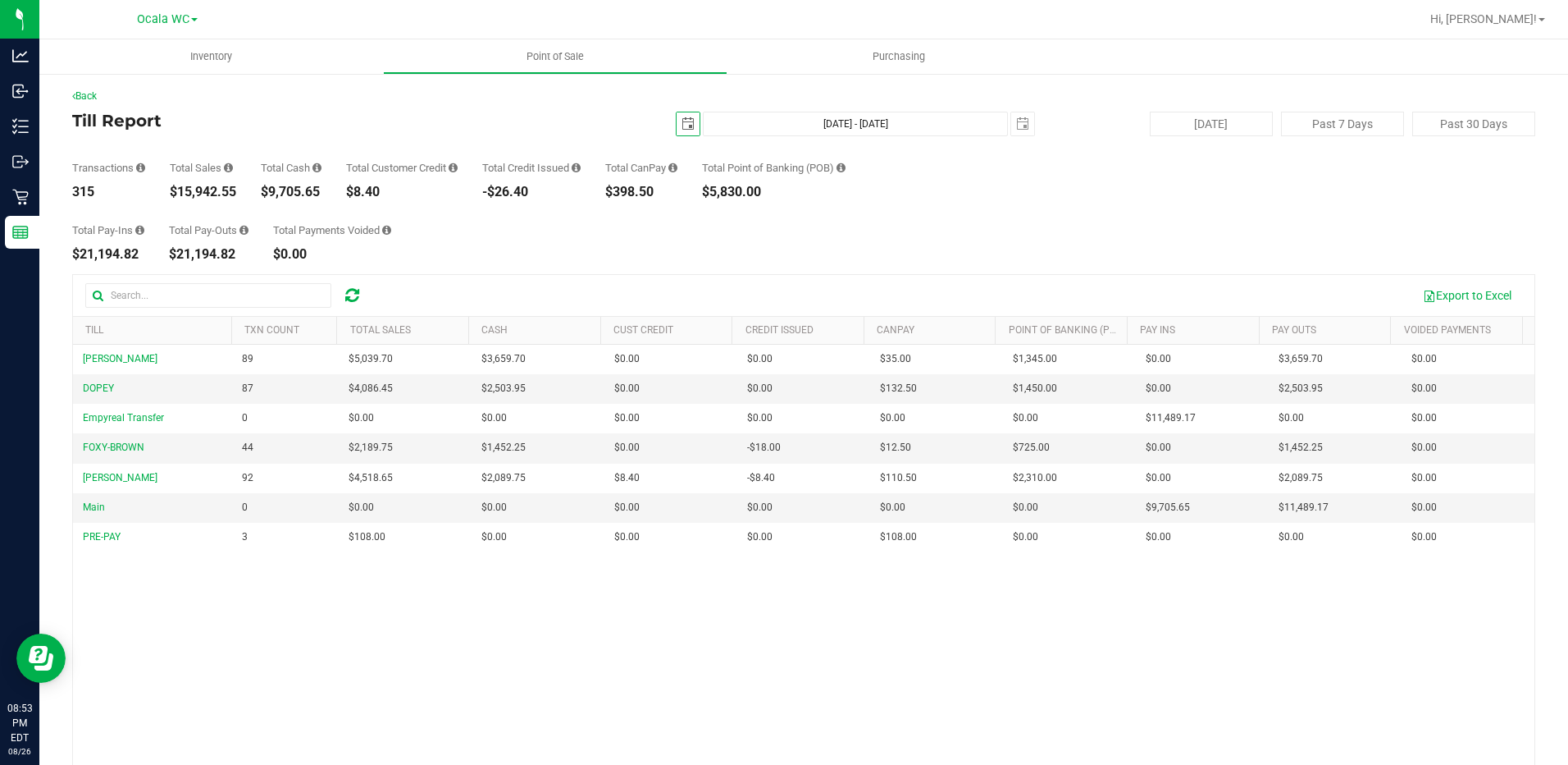
click at [690, 120] on span "select" at bounding box center [688, 124] width 23 height 23
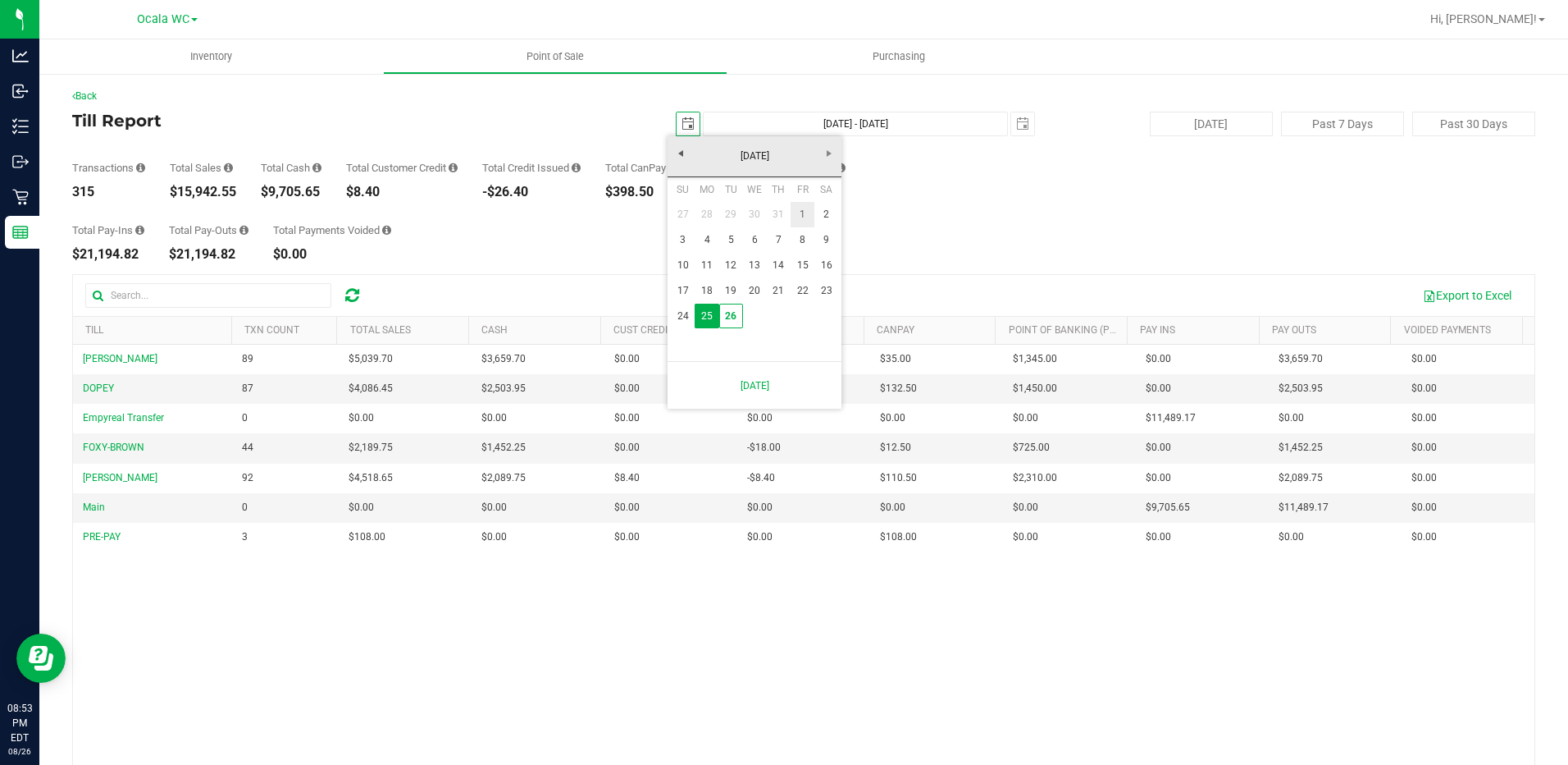
click at [803, 213] on link "1" at bounding box center [802, 214] width 24 height 25
type input "2025-08-01"
type input "Aug 1, 2025 - Aug 26, 2025"
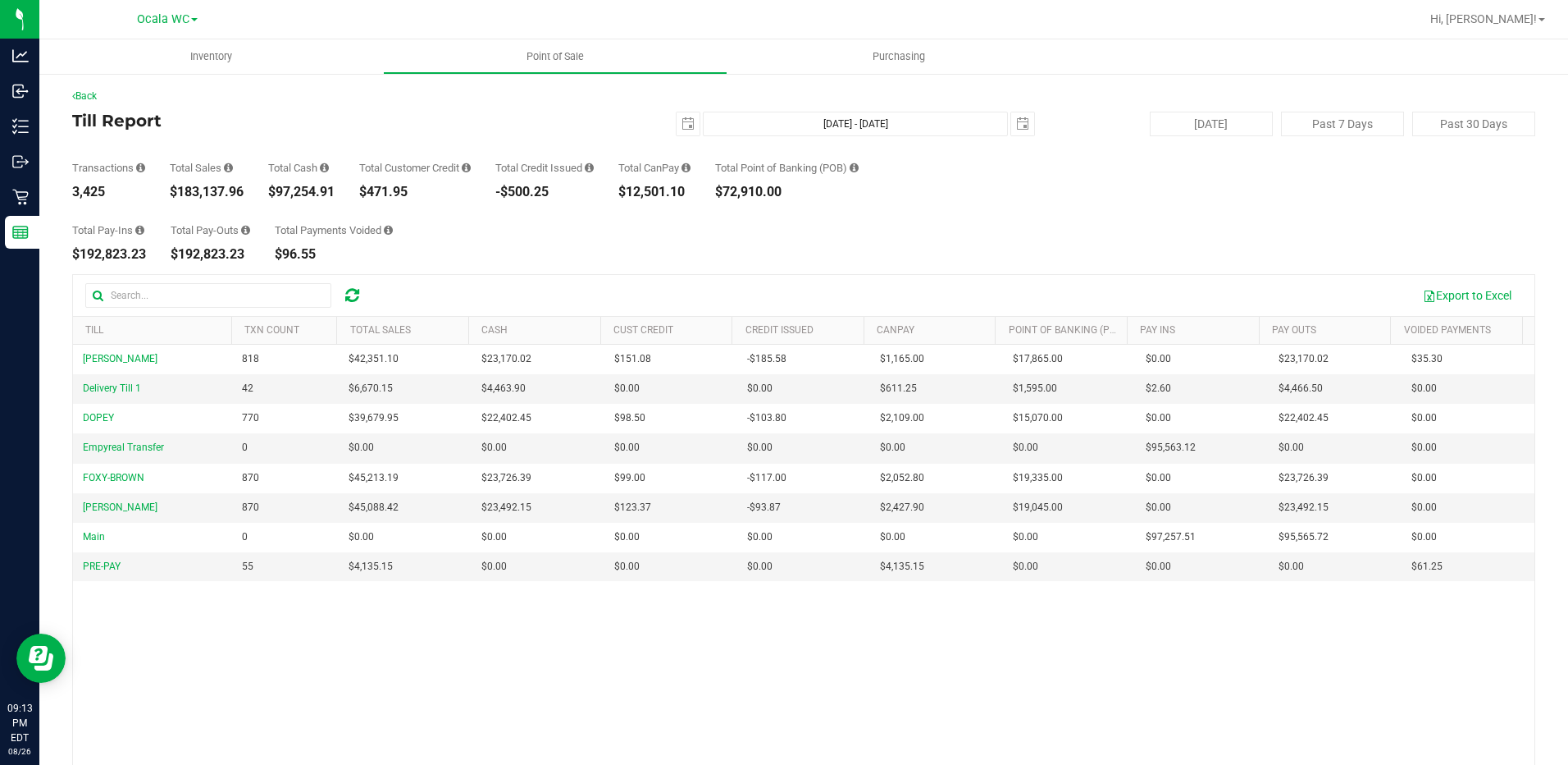
click at [794, 241] on div "Total Pay-Ins $192,823.23 Total Pay-Outs $192,823.23 Total Payments Voided $96.…" at bounding box center [803, 230] width 1463 height 62
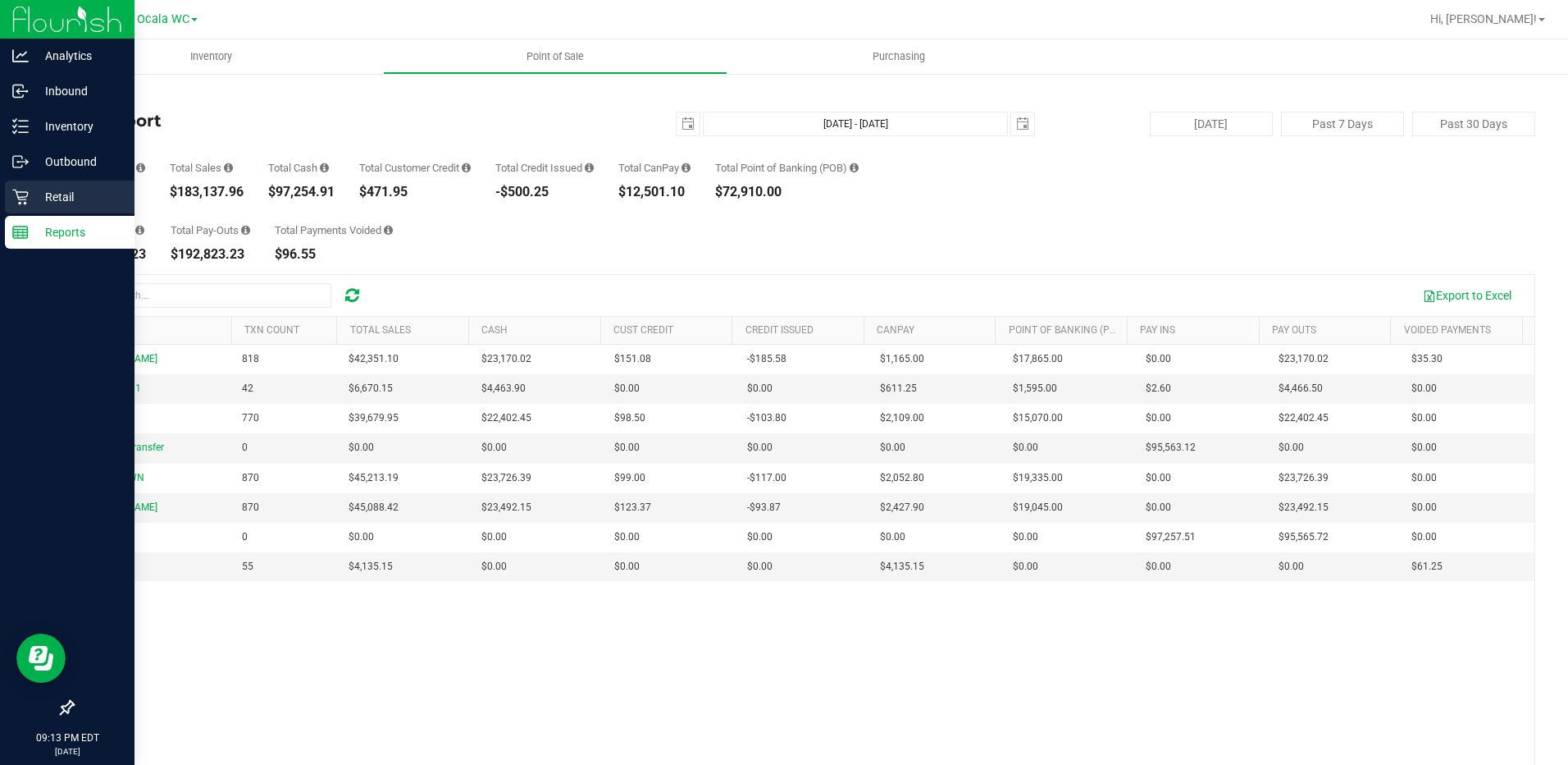
click at [32, 202] on p "Retail" at bounding box center [78, 197] width 99 height 20
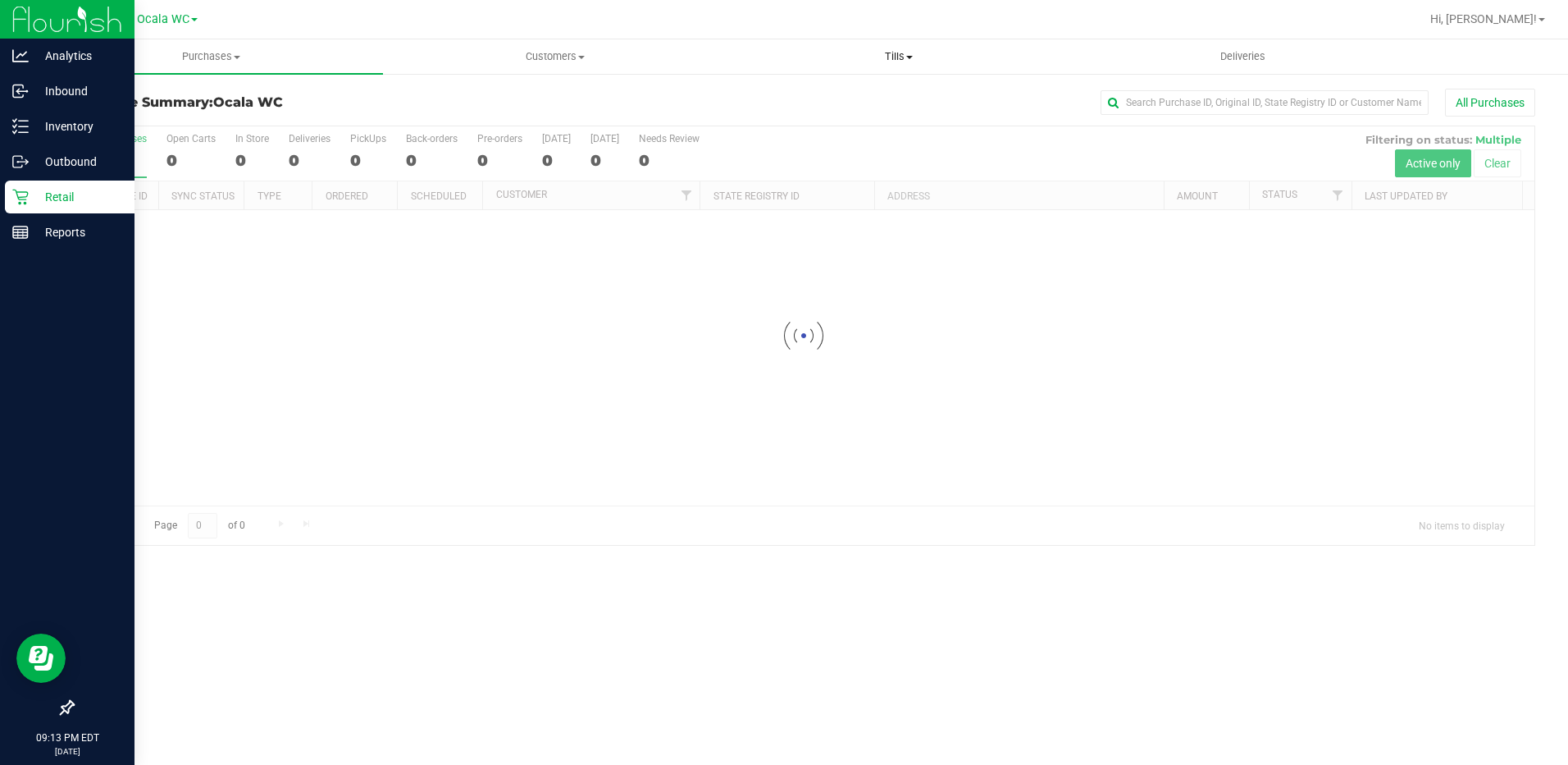
click at [904, 45] on uib-tab-heading "Tills Manage tills Reconcile e-payments" at bounding box center [899, 56] width 342 height 33
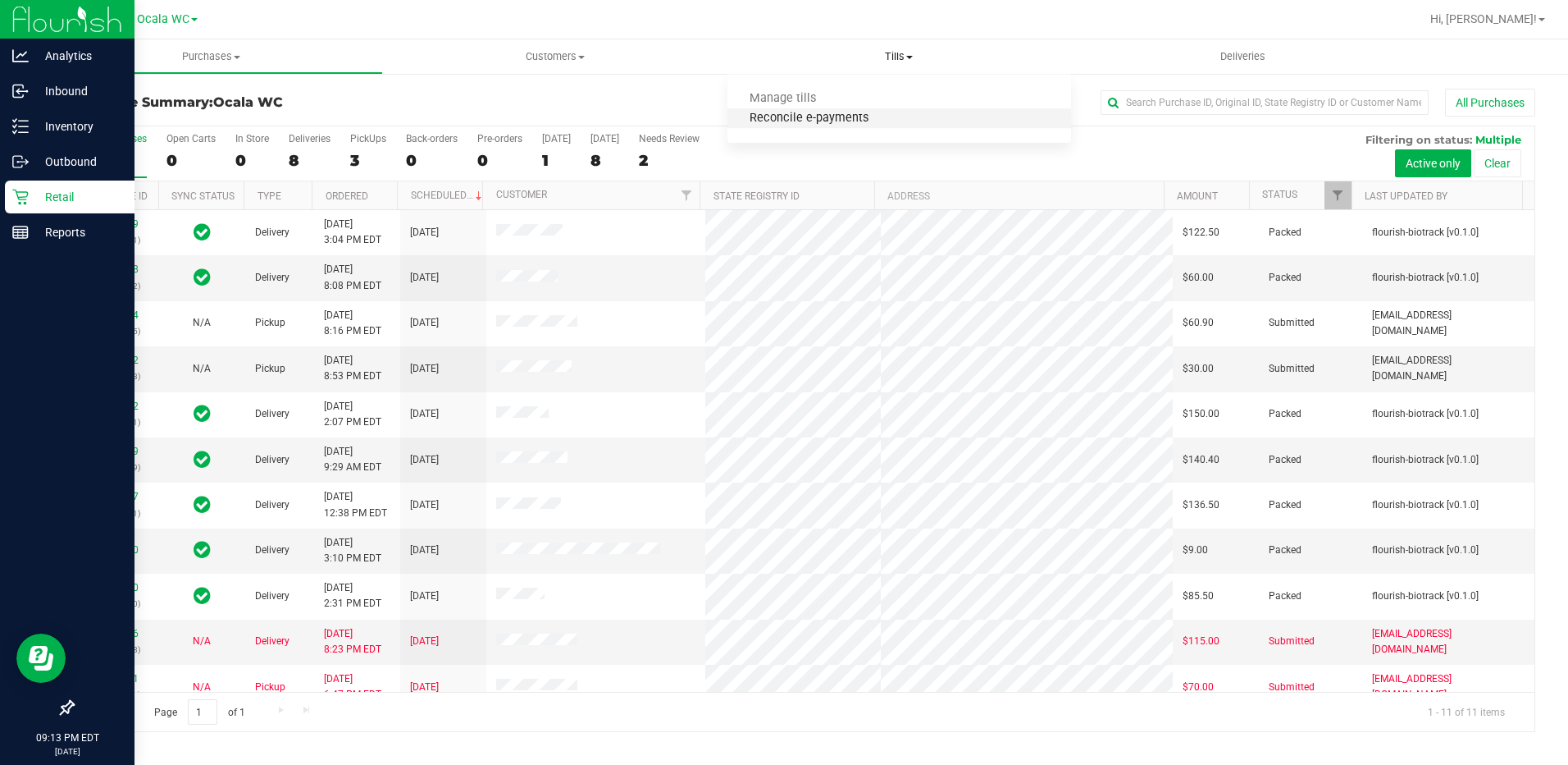
click at [786, 116] on span "Reconcile e-payments" at bounding box center [808, 119] width 163 height 14
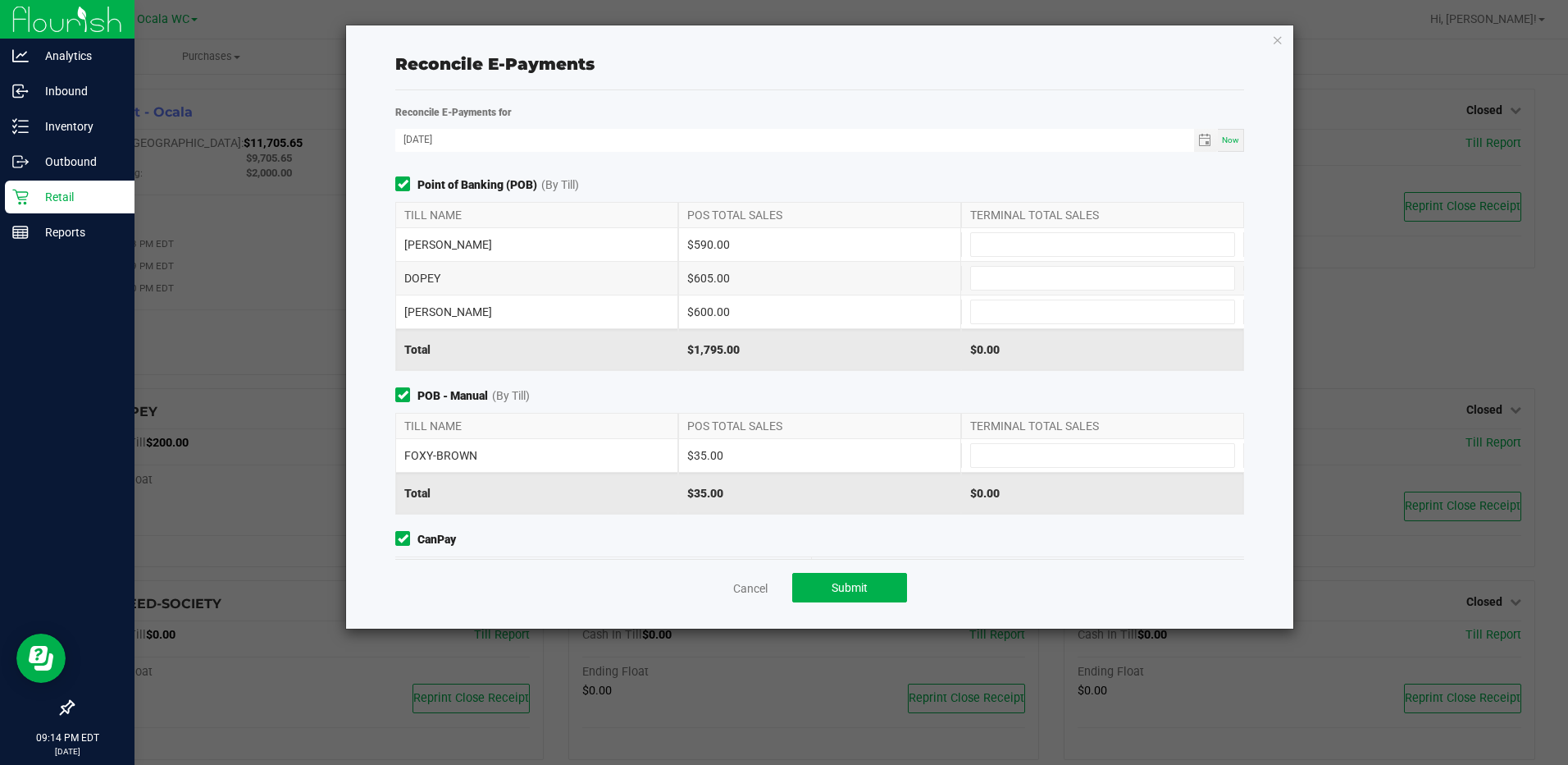
click at [1053, 228] on div "BRANDY-CLARK $590.00" at bounding box center [818, 244] width 847 height 33
click at [1054, 239] on input at bounding box center [1103, 244] width 263 height 23
type input "8"
type input "$590.00"
type input "$605.00"
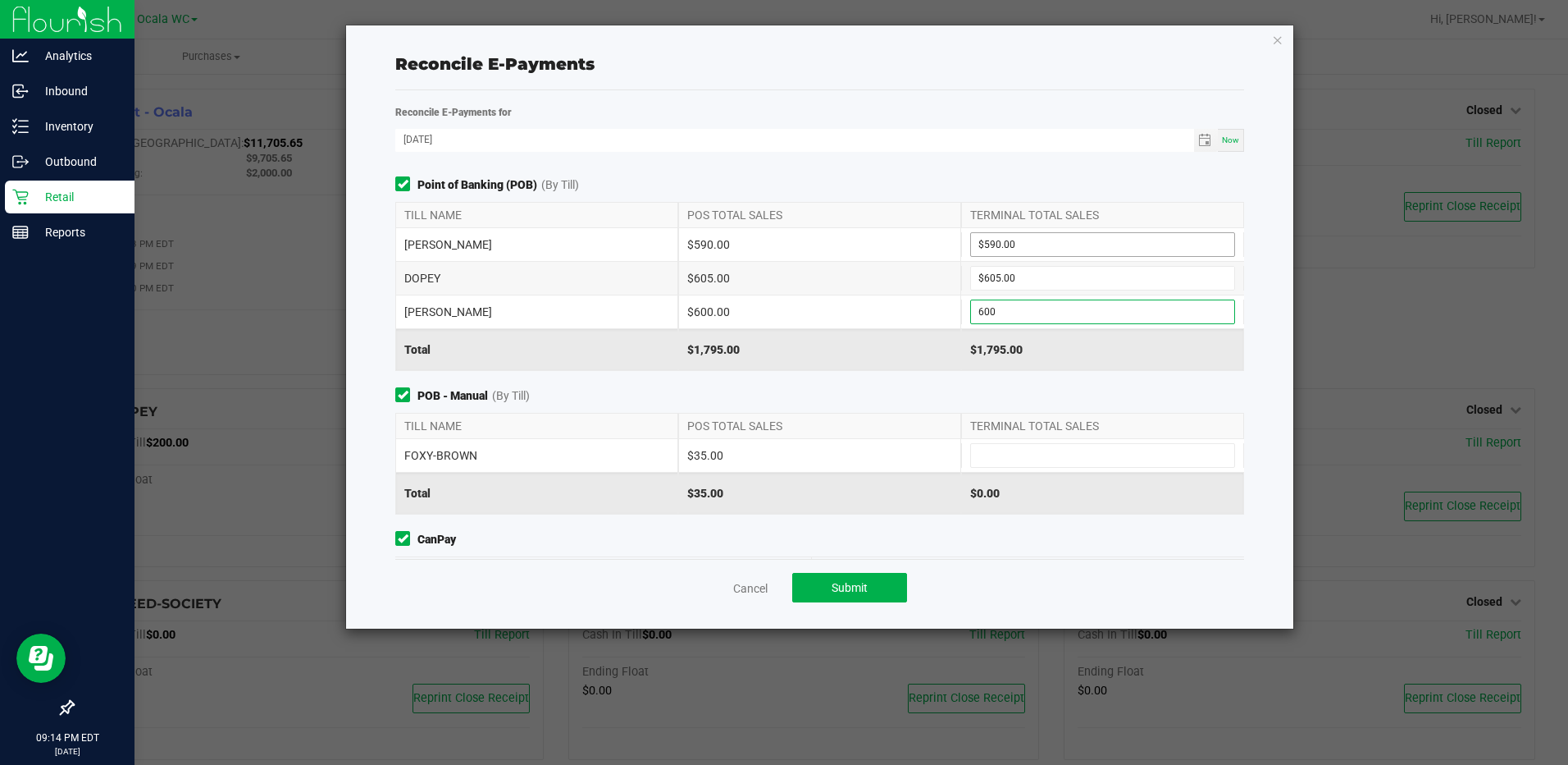
type input "$600.00"
type input "$35.00"
click at [1222, 527] on div "Point of Banking (POB) (By Till) TILL NAME POS TOTAL SALES TERMINAL TOTAL SALES…" at bounding box center [819, 368] width 872 height 382
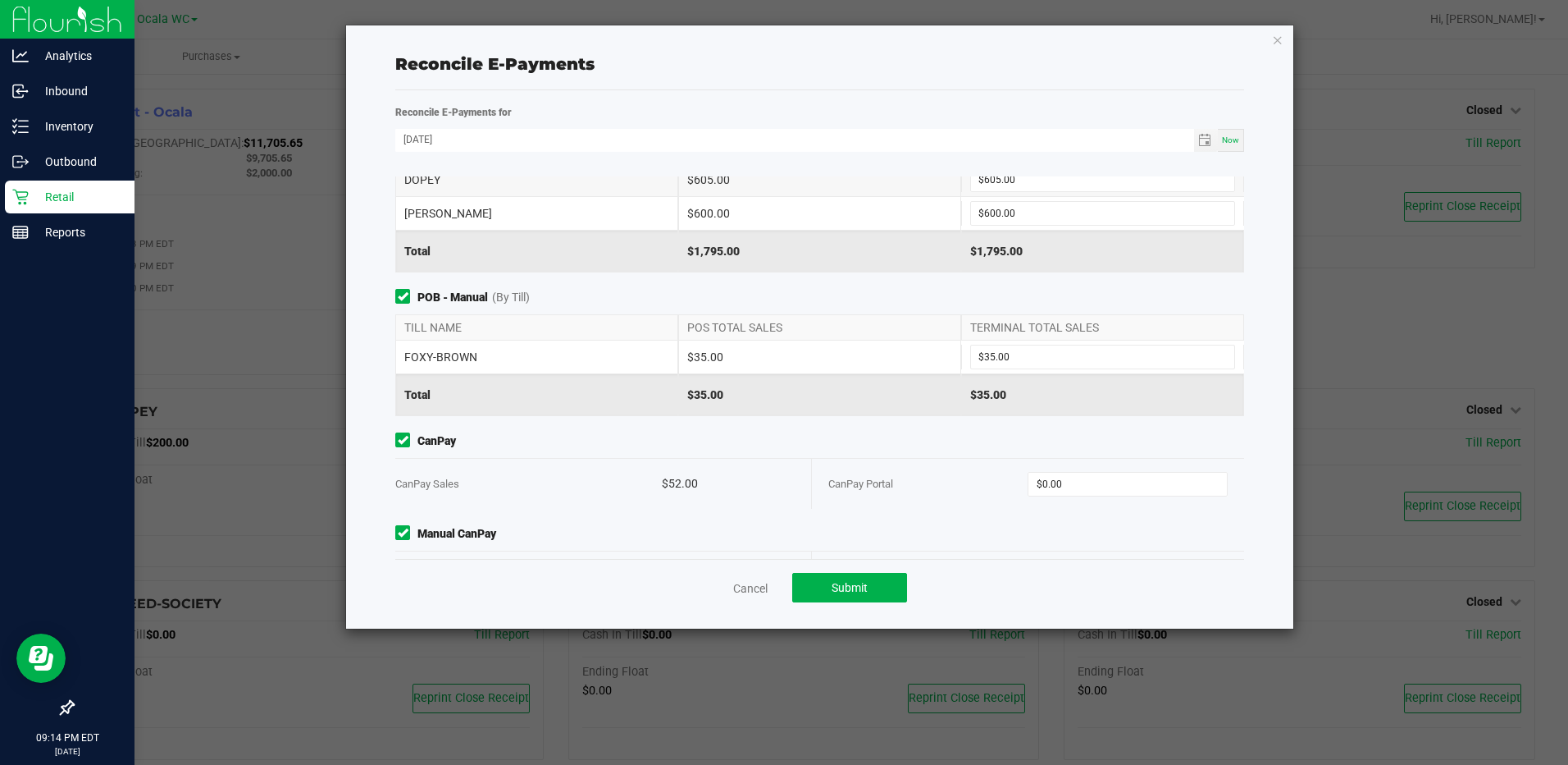
scroll to position [156, 0]
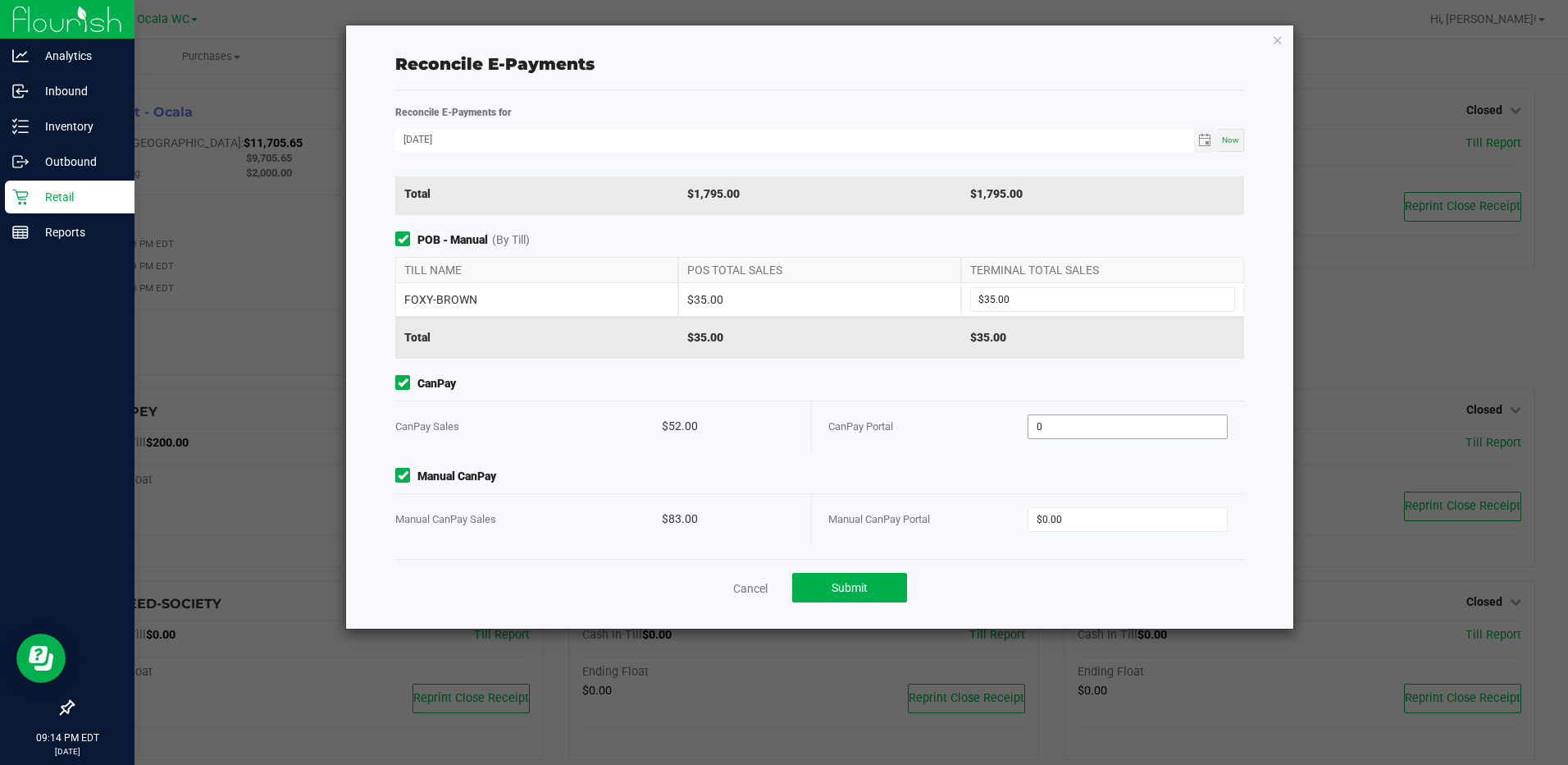
click at [1088, 433] on input "0" at bounding box center [1127, 426] width 198 height 23
type input "$52.00"
click at [1097, 526] on input "0" at bounding box center [1127, 519] width 198 height 23
type input "$83.00"
click at [869, 618] on div "Reconcile E-Payments for 08/26/2025 Now Point of Banking (POB) (By Till) TILL N…" at bounding box center [818, 359] width 847 height 538
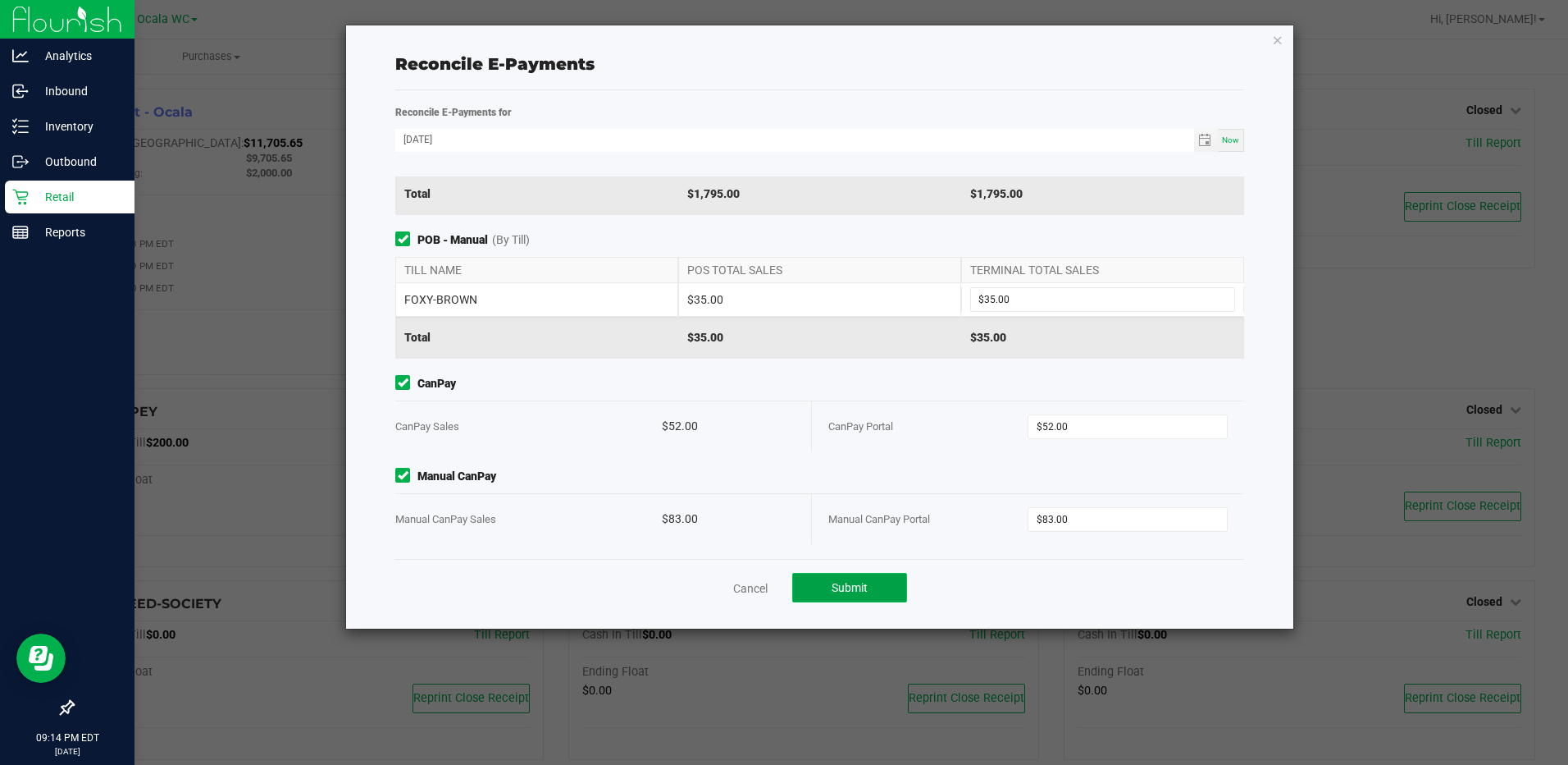
click at [863, 581] on span "Submit" at bounding box center [849, 587] width 36 height 13
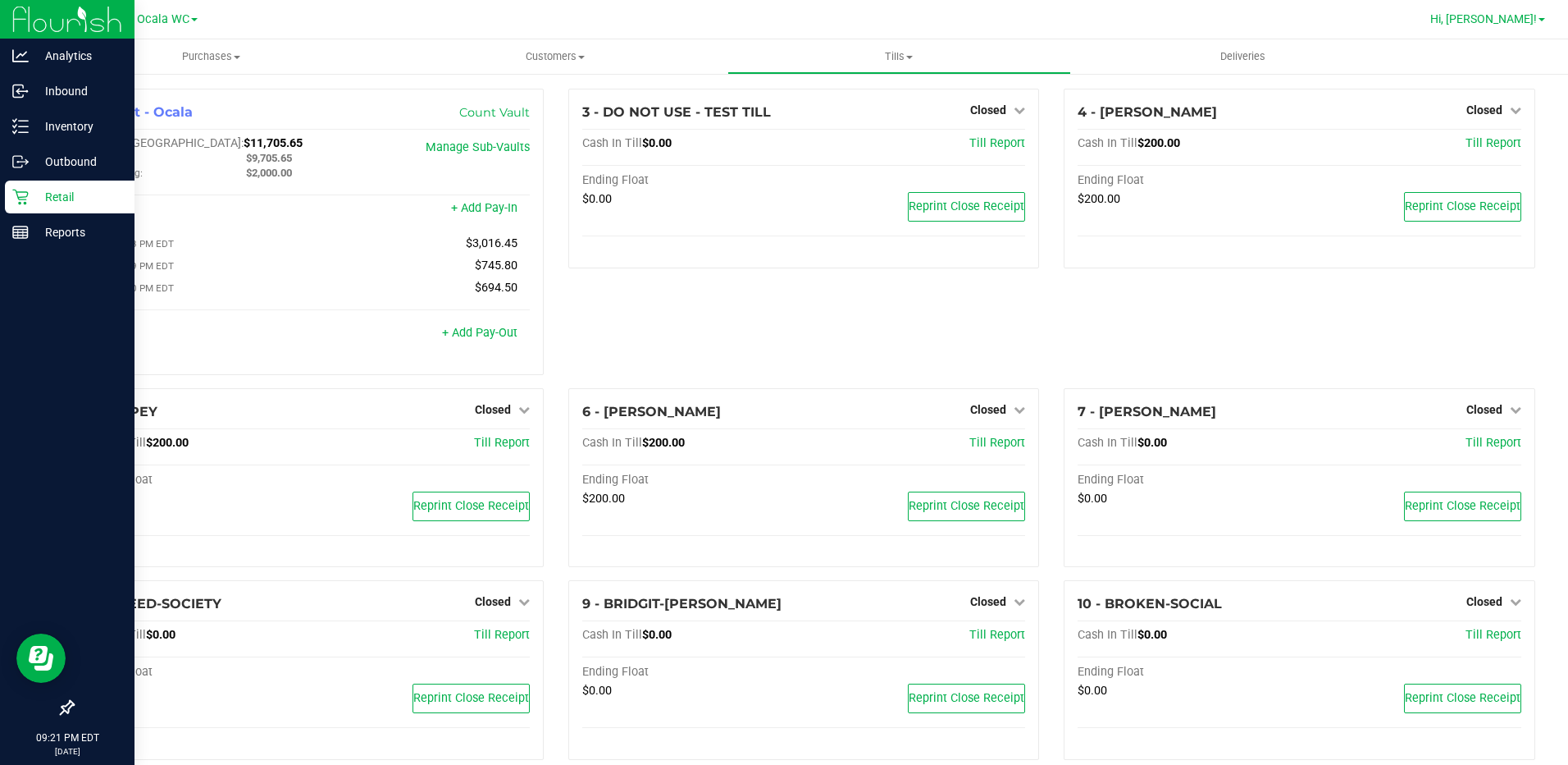
click at [1542, 21] on span at bounding box center [1541, 19] width 7 height 3
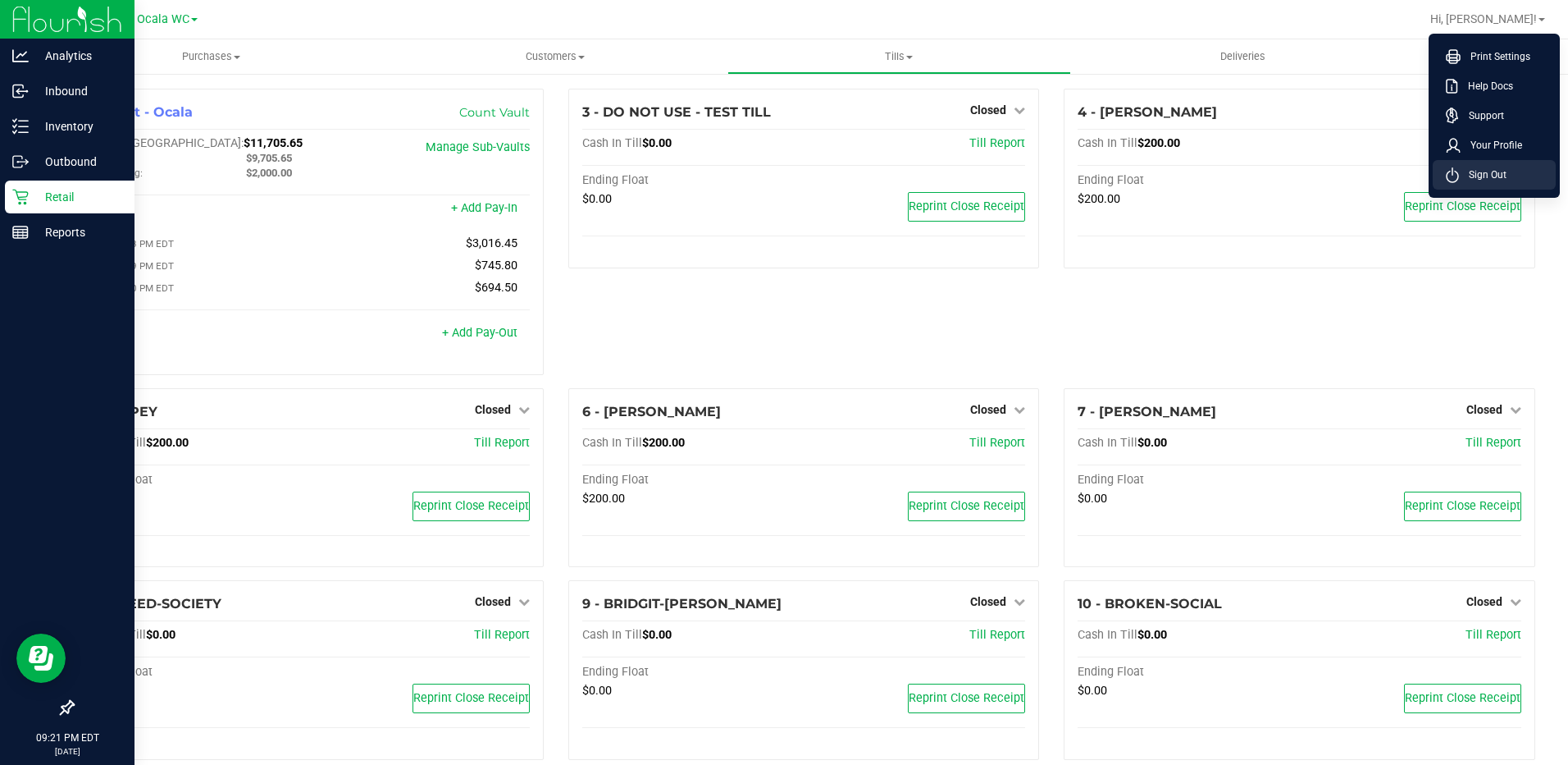
click at [1483, 175] on span "Sign Out" at bounding box center [1483, 175] width 48 height 16
